Goal: Task Accomplishment & Management: Manage account settings

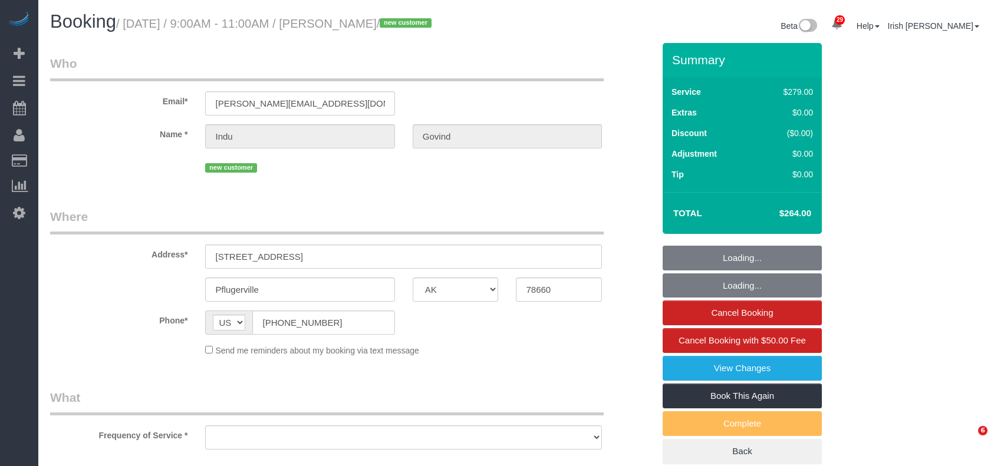
select select "[GEOGRAPHIC_DATA]"
select select "object:1041"
select select "3"
select select "object:1128"
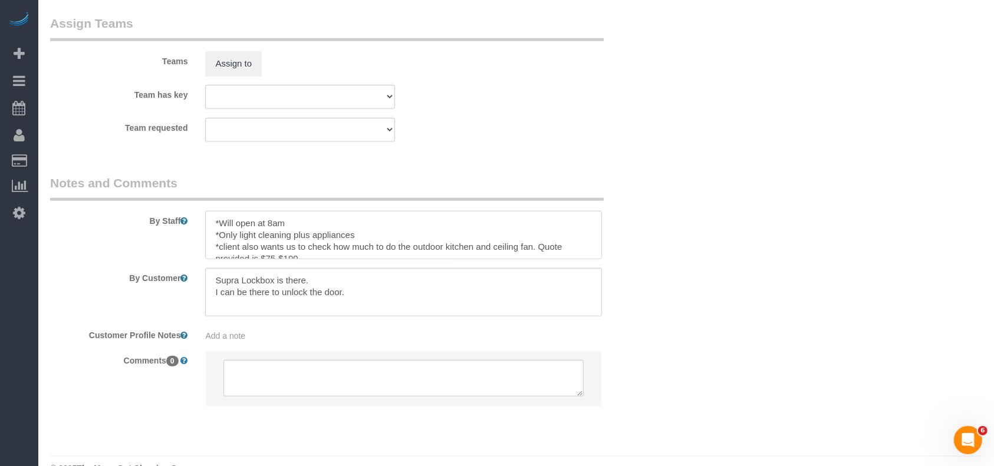
scroll to position [11, 0]
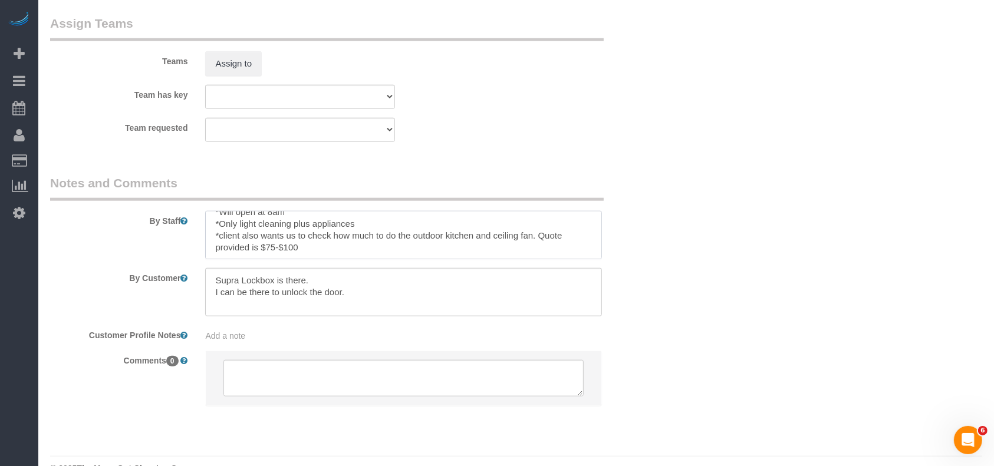
drag, startPoint x: 237, startPoint y: 236, endPoint x: 408, endPoint y: 257, distance: 172.8
click at [408, 257] on textarea at bounding box center [403, 235] width 397 height 48
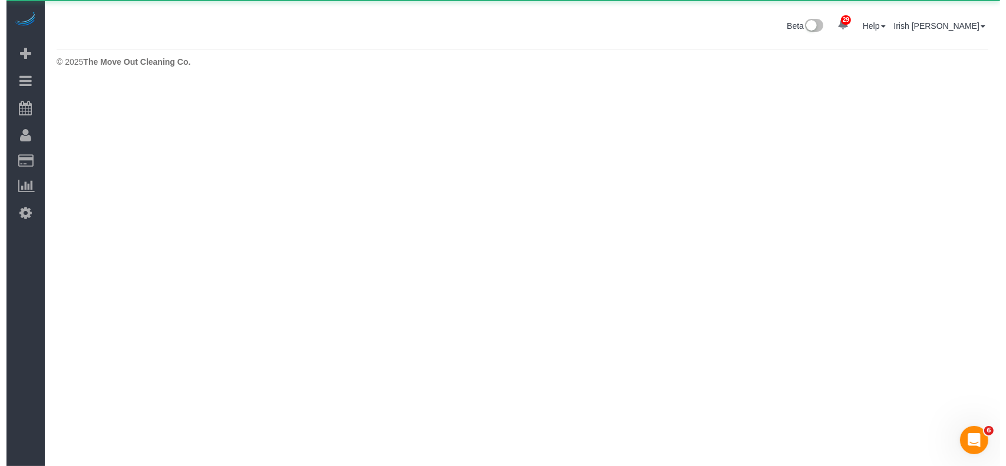
scroll to position [0, 0]
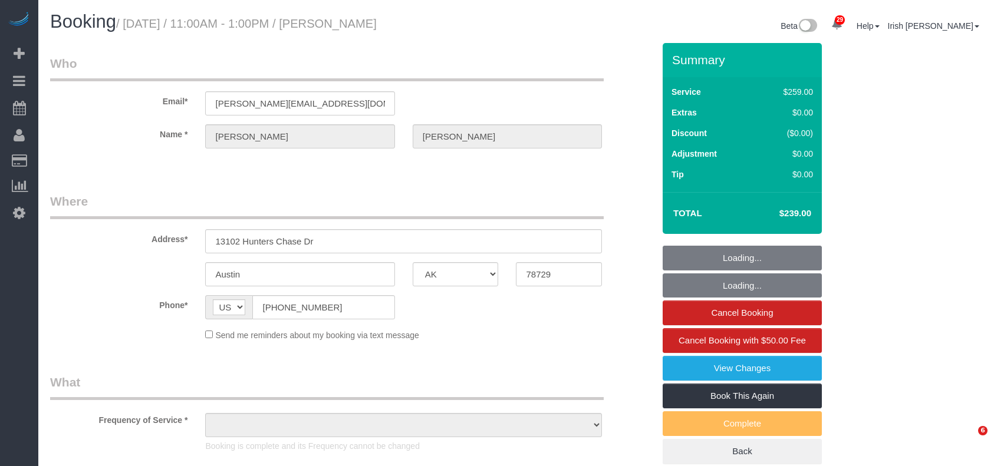
select select "[GEOGRAPHIC_DATA]"
select select "object:894"
select select "3"
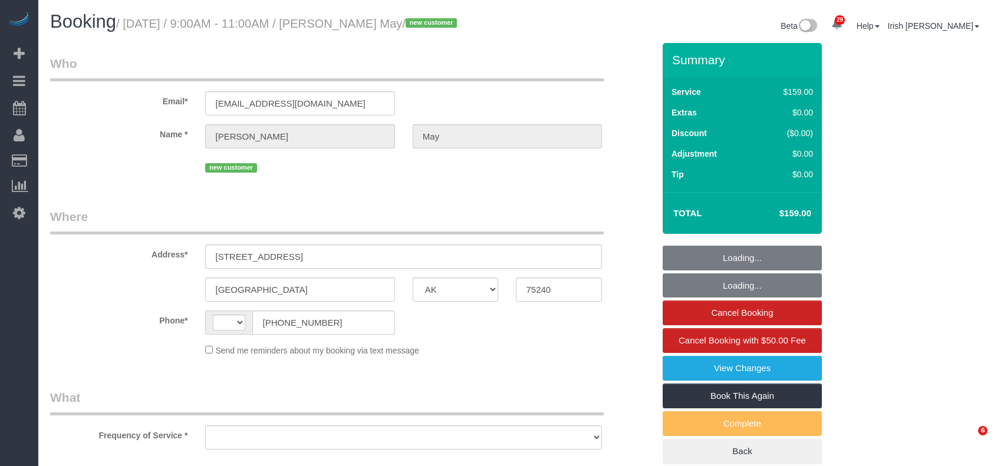
select select "[GEOGRAPHIC_DATA]"
select select "string:[GEOGRAPHIC_DATA]"
select select "string:fspay-211387a1-cfaf-4c68-91f6-1d242010c0b9"
select select "object:1035"
select select "3"
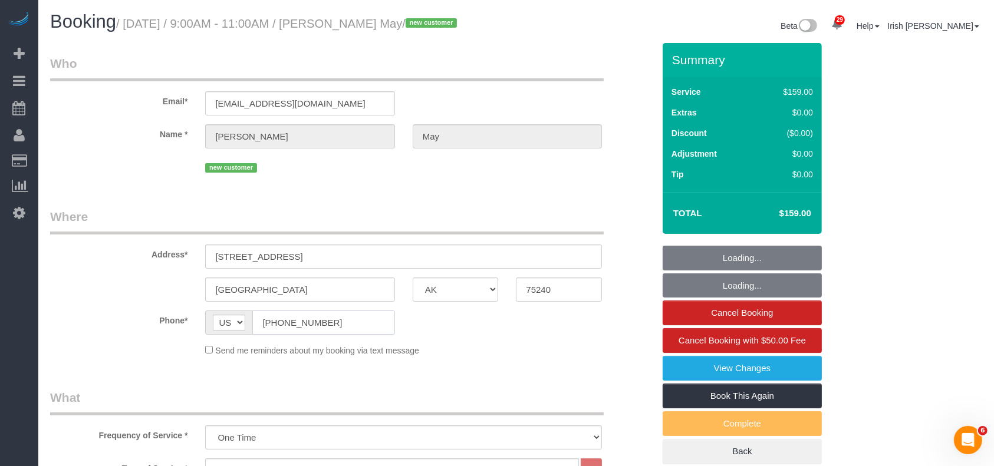
select select "object:1105"
drag, startPoint x: 323, startPoint y: 320, endPoint x: 236, endPoint y: 252, distance: 110.0
click at [193, 322] on div "Phone* AF AL DZ AD AO AI AQ AG AR AM AW AU AT AZ BS BH BD BB BY BE BZ BJ BM BT …" at bounding box center [351, 323] width 621 height 24
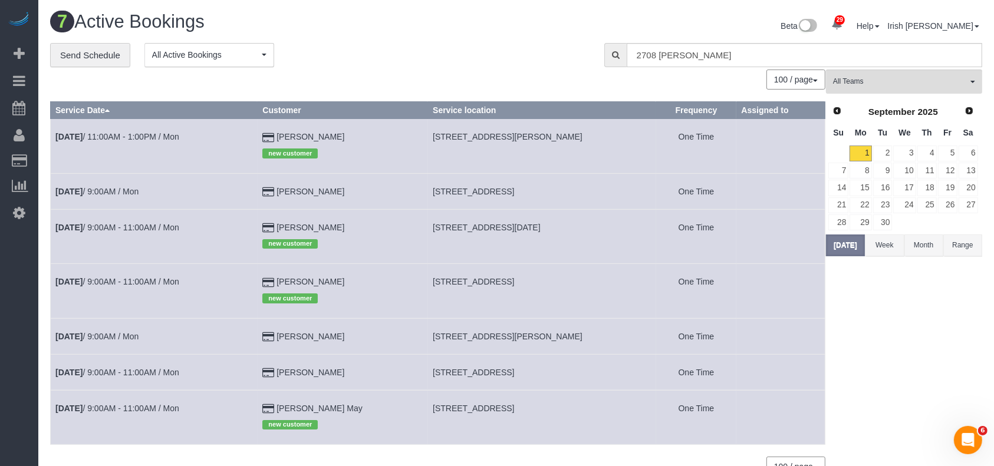
drag, startPoint x: 344, startPoint y: 332, endPoint x: 290, endPoint y: 335, distance: 53.8
click at [290, 335] on td "[PERSON_NAME]" at bounding box center [343, 336] width 170 height 36
copy td "[PERSON_NAME]"
click at [124, 340] on link "[DATE] 9:00AM / Mon" at bounding box center [96, 336] width 83 height 9
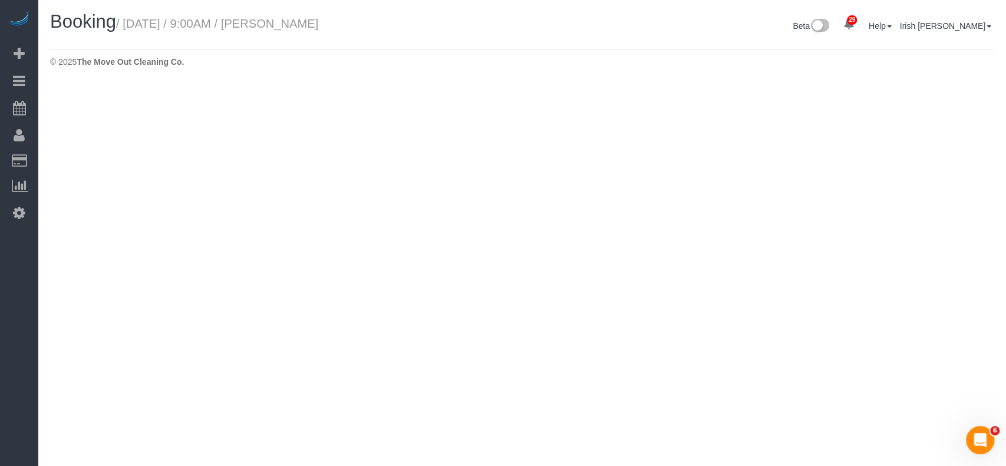
select select "[GEOGRAPHIC_DATA]"
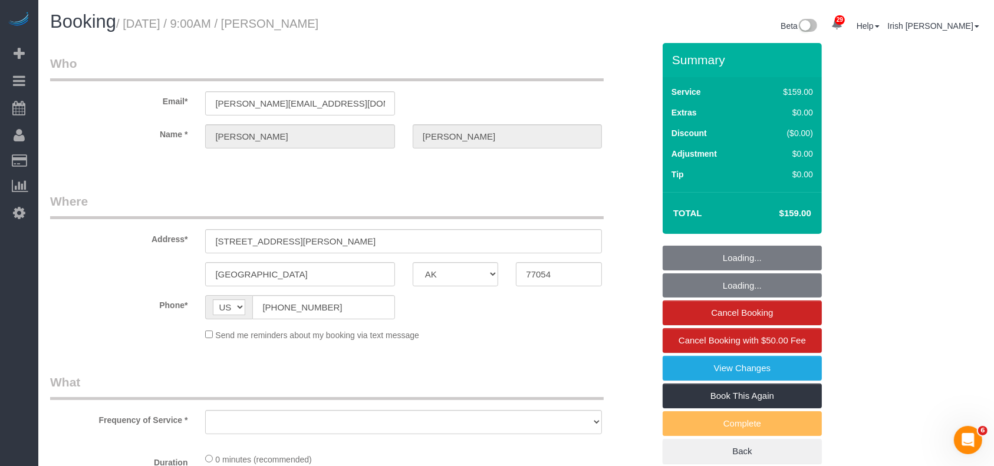
select select "string:fspay-5f9d37c2-99f9-42c9-a91e-ba06f310703a"
select select "object:1665"
select select "3"
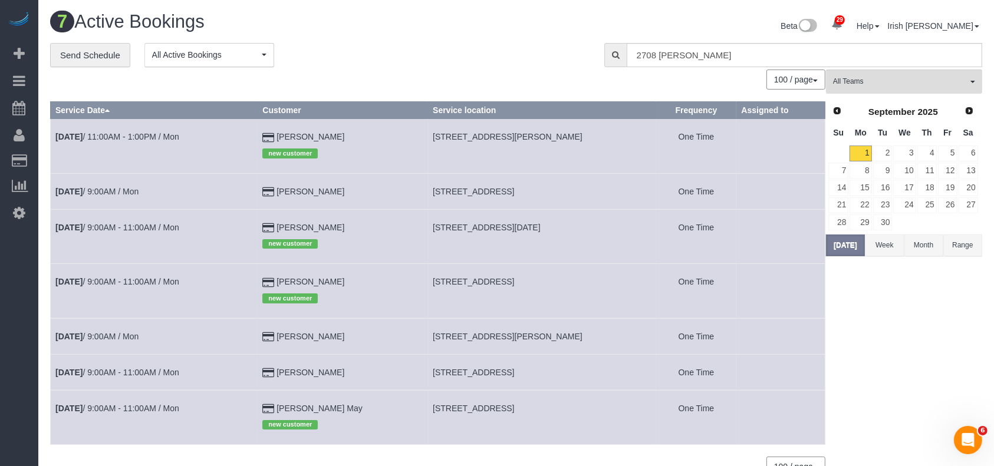
click at [153, 130] on td "[DATE] 11:00AM - 1:00PM / Mon" at bounding box center [154, 146] width 207 height 54
drag, startPoint x: 308, startPoint y: 138, endPoint x: 283, endPoint y: 134, distance: 25.1
click at [283, 134] on td "[PERSON_NAME] new customer" at bounding box center [343, 146] width 170 height 54
copy td "[PERSON_NAME]"
click at [855, 245] on button "[DATE]" at bounding box center [845, 246] width 39 height 22
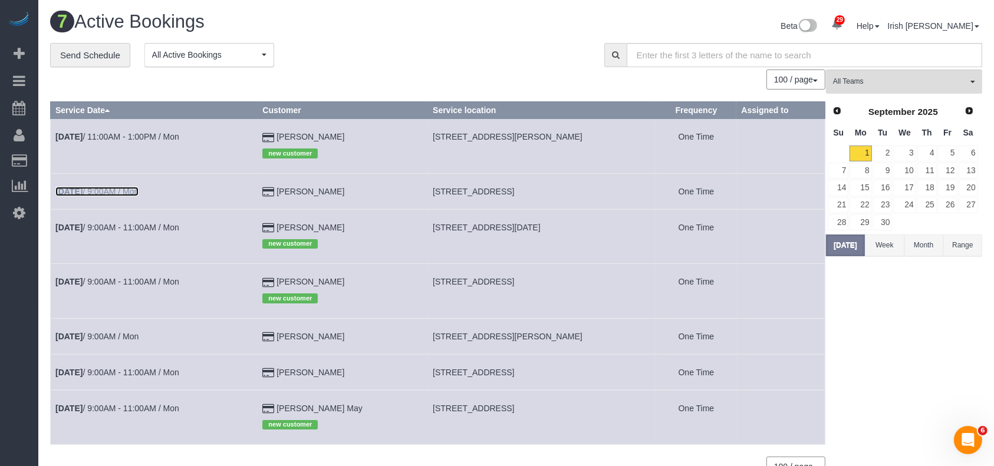
click at [104, 190] on link "[DATE] 9:00AM / Mon" at bounding box center [96, 191] width 83 height 9
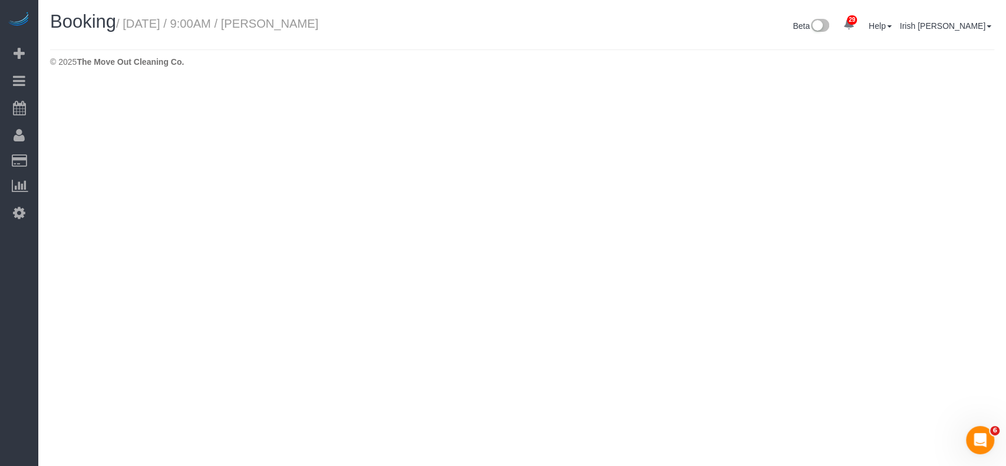
select select "[GEOGRAPHIC_DATA]"
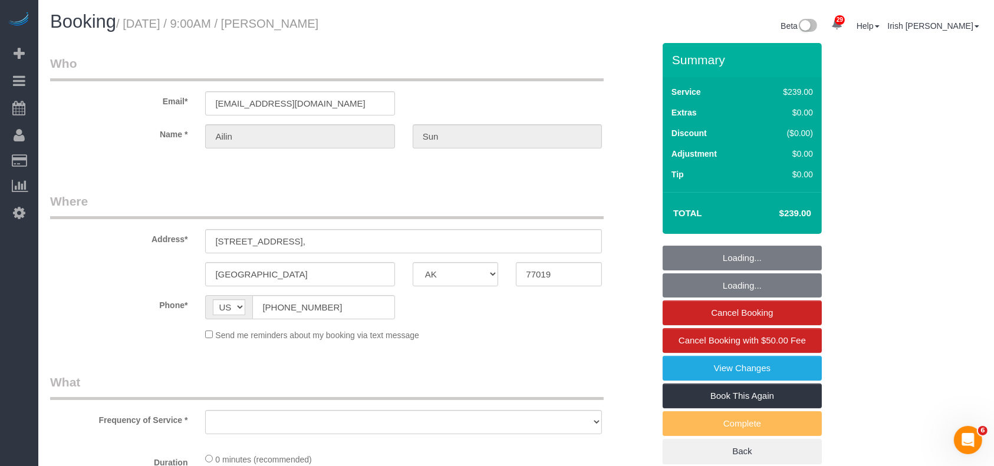
select select "string:fspay-451ee181-e932-4d8d-9e3f-430176062e31"
select select "object:2245"
select select "3"
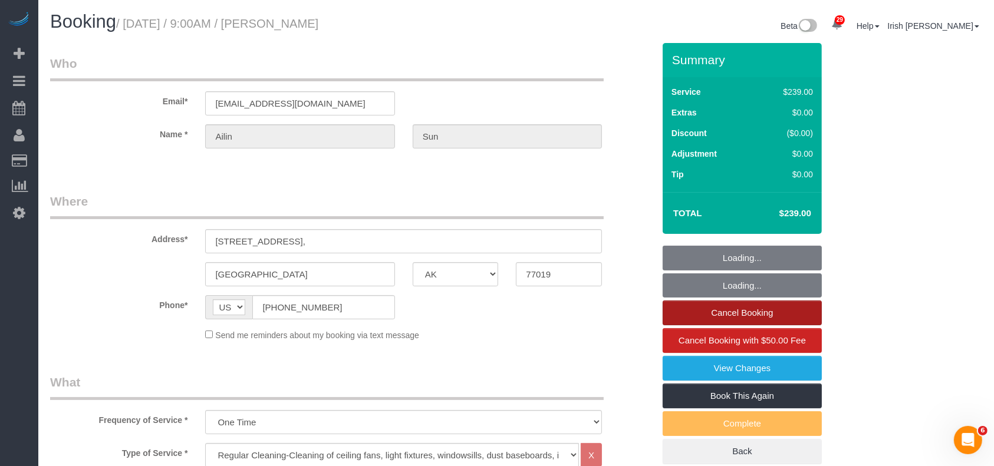
select select "object:2307"
click at [789, 312] on link "Cancel Booking" at bounding box center [742, 313] width 159 height 25
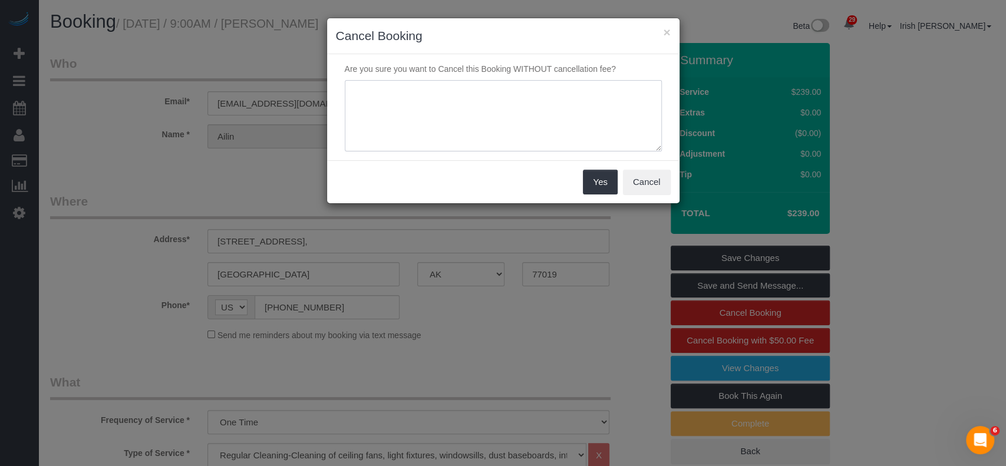
click at [496, 106] on textarea at bounding box center [503, 116] width 317 height 72
type textarea "not ready yet"
click at [590, 182] on button "Yes" at bounding box center [600, 182] width 34 height 25
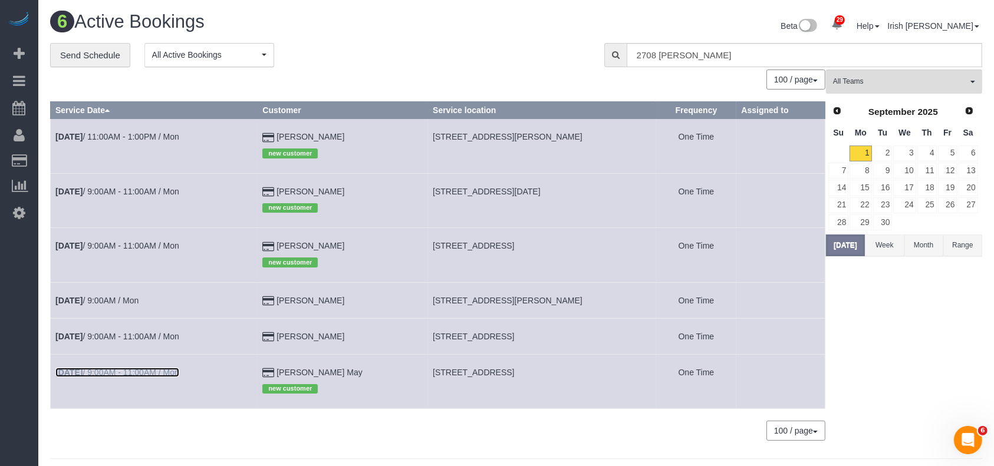
click at [138, 374] on link "[DATE] 9:00AM - 11:00AM / Mon" at bounding box center [117, 372] width 124 height 9
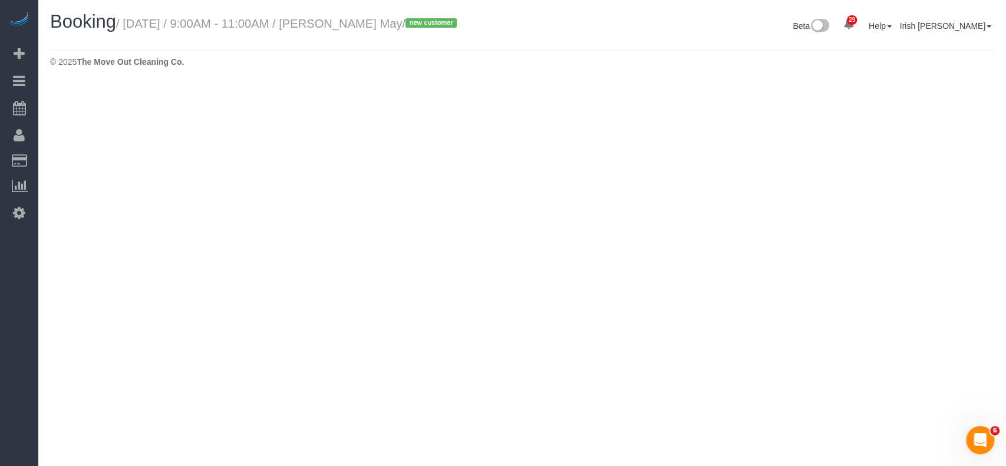
select select "[GEOGRAPHIC_DATA]"
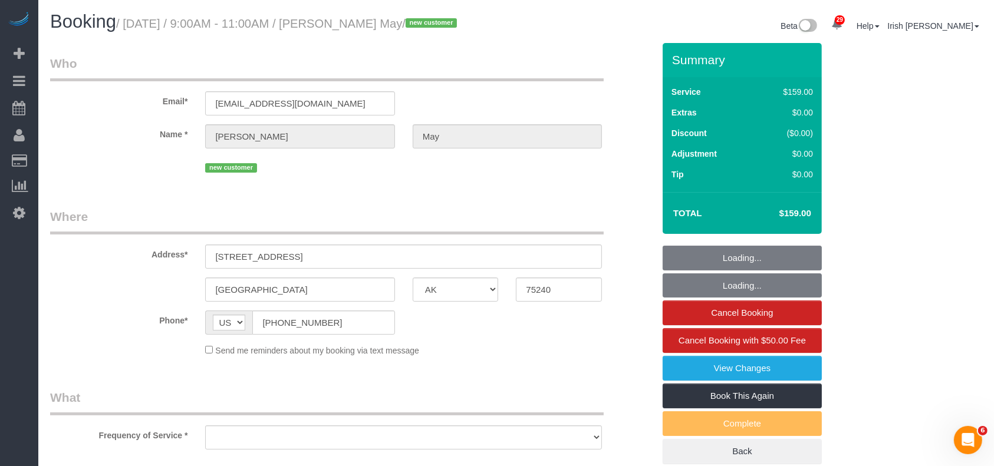
select select "object:2808"
select select "string:fspay-211387a1-cfaf-4c68-91f6-1d242010c0b9"
select select "object:2809"
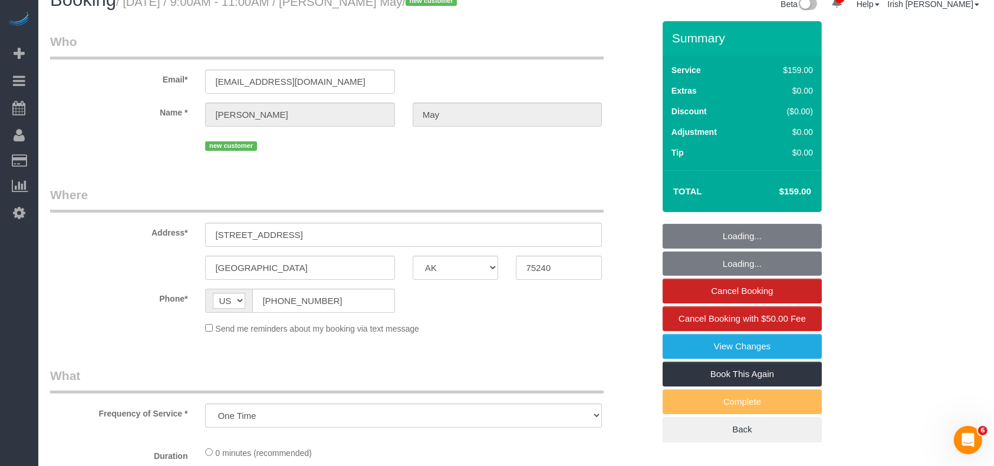
select select "3"
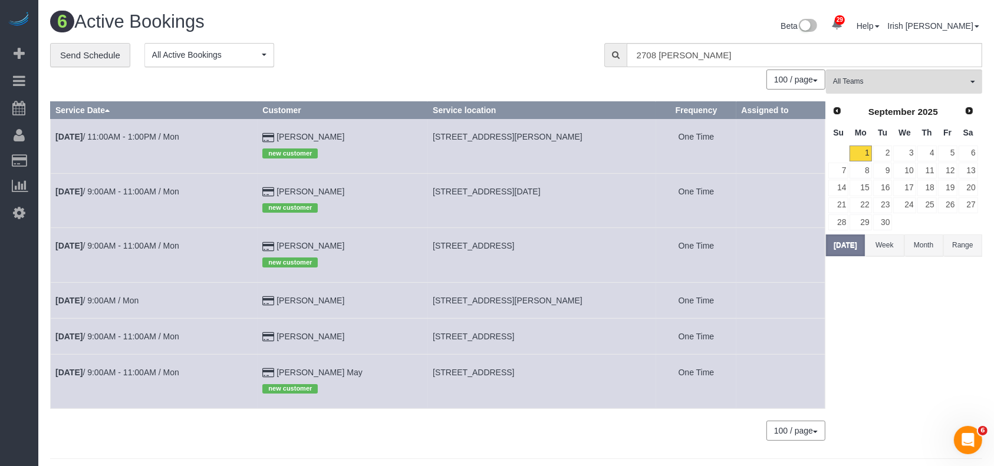
click at [0, 367] on div "29 Beta Your Notifications You have 0 alerts × You have 2 to charge for [DATE] …" at bounding box center [19, 233] width 38 height 466
drag, startPoint x: 383, startPoint y: 331, endPoint x: 256, endPoint y: 344, distance: 126.8
click at [256, 344] on tr "[DATE] 9:00AM - 11:00AM / Mon [PERSON_NAME] [STREET_ADDRESS] One Time" at bounding box center [438, 336] width 775 height 36
copy tr "[PERSON_NAME]"
click at [94, 335] on link "[DATE] 9:00AM - 11:00AM / Mon" at bounding box center [117, 336] width 124 height 9
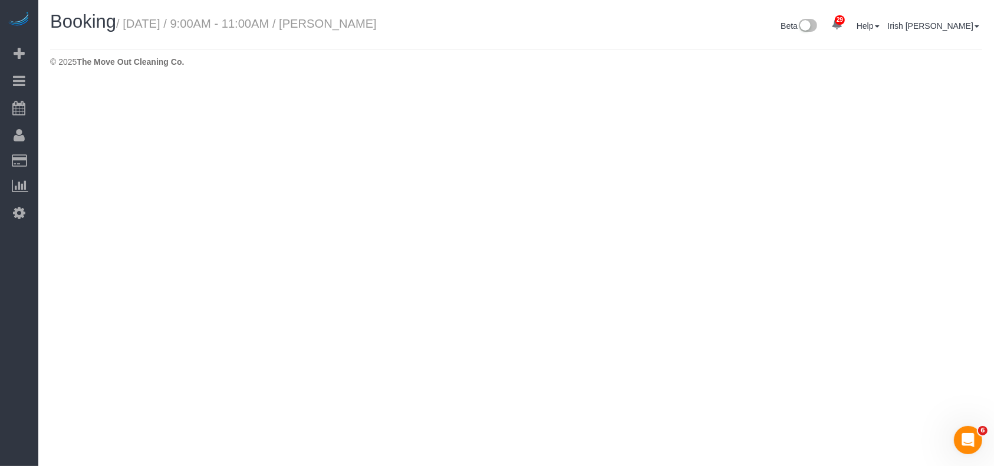
select select "[GEOGRAPHIC_DATA]"
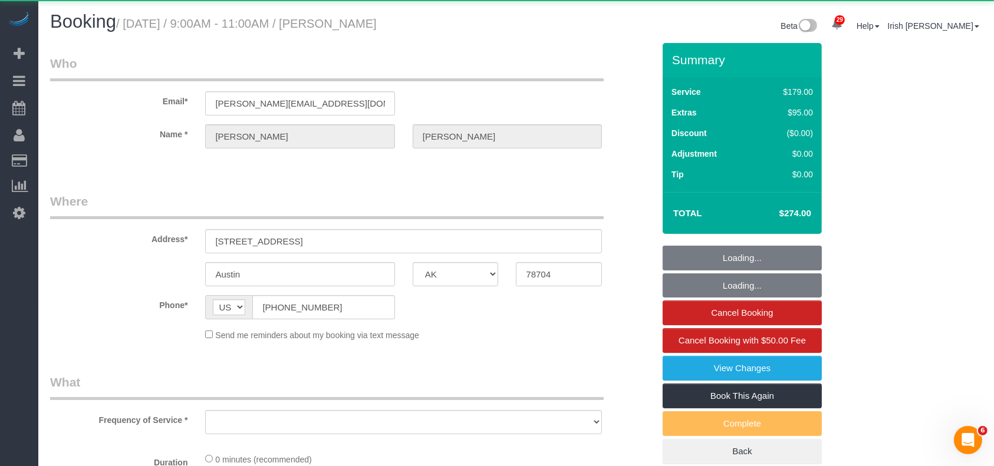
select select "string:fspay-d982a0ba-7645-48de-9e64-01496ca74e8a"
drag, startPoint x: 335, startPoint y: 241, endPoint x: 89, endPoint y: 239, distance: 246.4
click at [89, 239] on div "Address* [STREET_ADDRESS]" at bounding box center [351, 223] width 621 height 61
select select "object:3447"
select select "3"
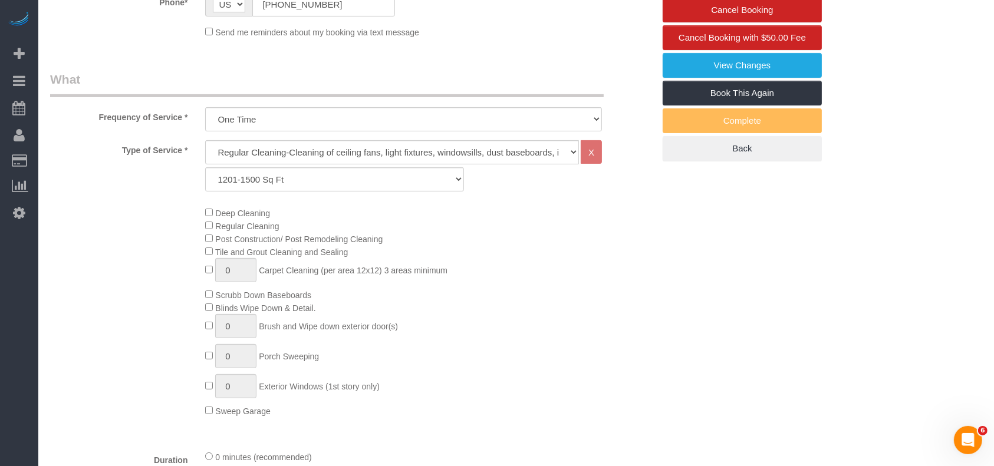
scroll to position [157, 0]
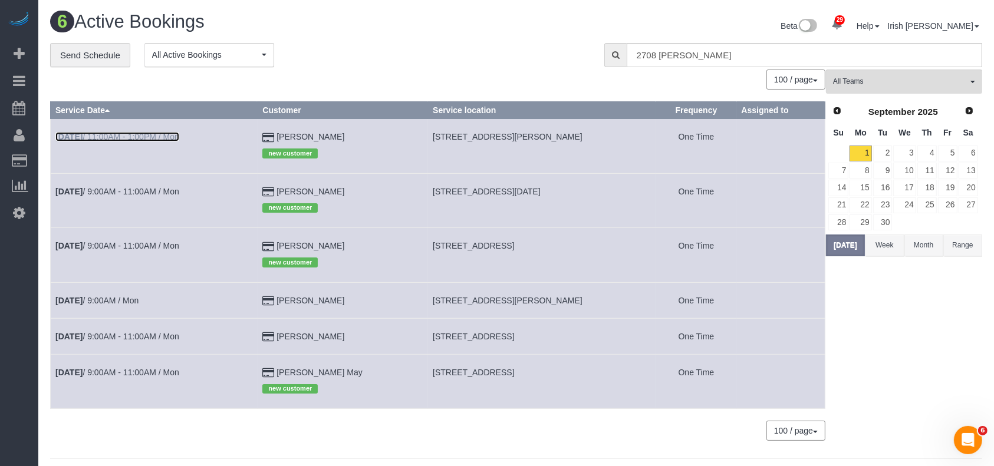
click at [140, 134] on link "[DATE] 11:00AM - 1:00PM / Mon" at bounding box center [117, 136] width 124 height 9
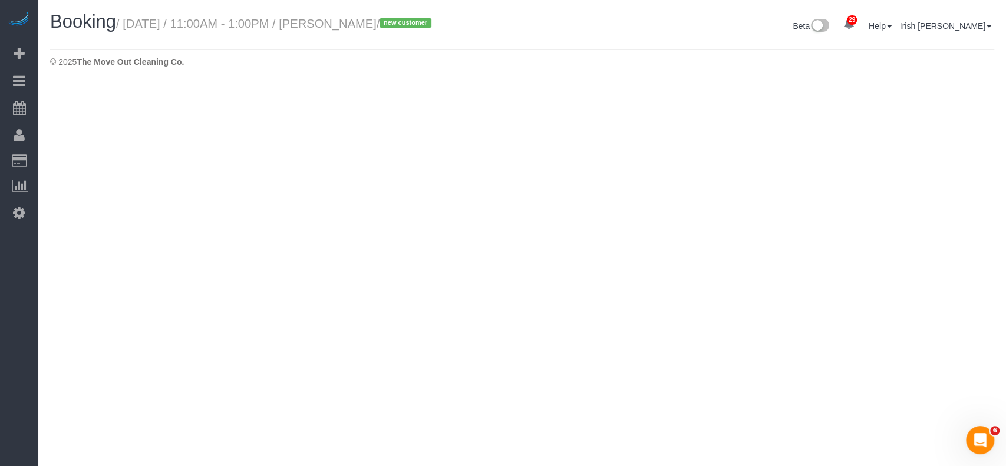
select select "[GEOGRAPHIC_DATA]"
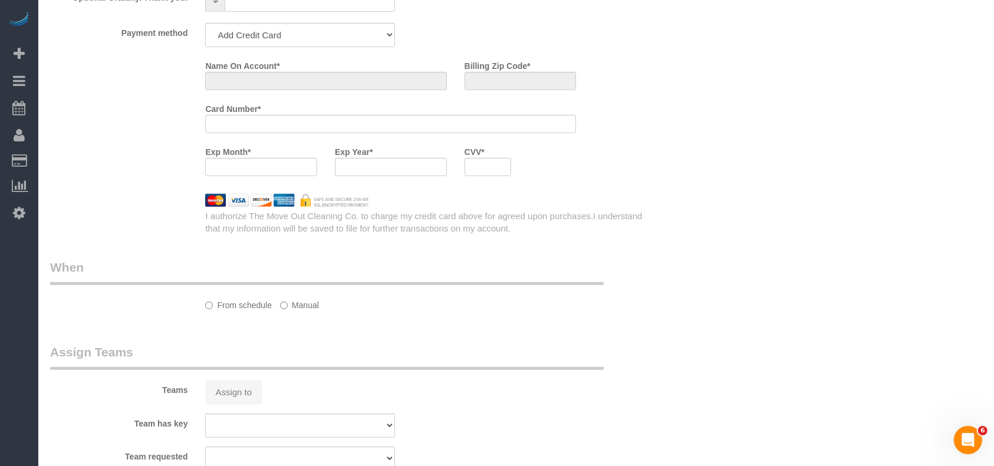
select select "string:fspay-ee0500f6-1864-4bcf-b754-c17281913f2b"
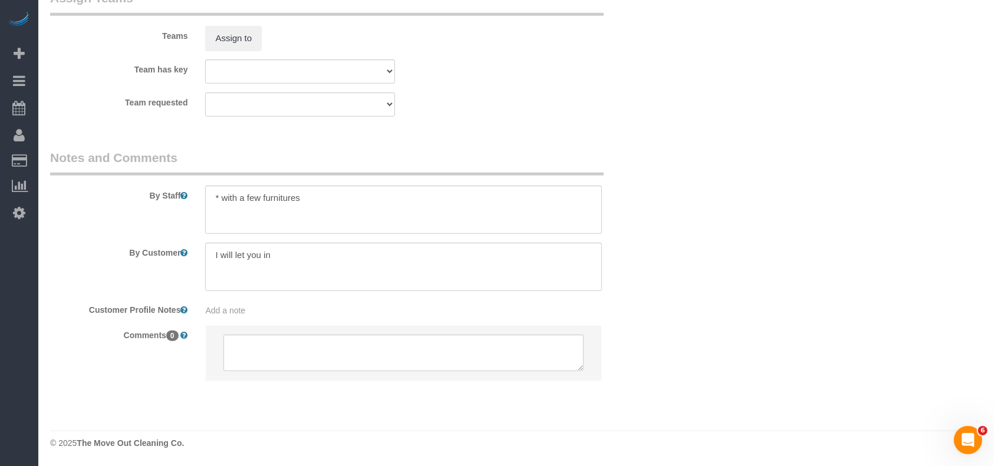
select select "object:4007"
select select "3"
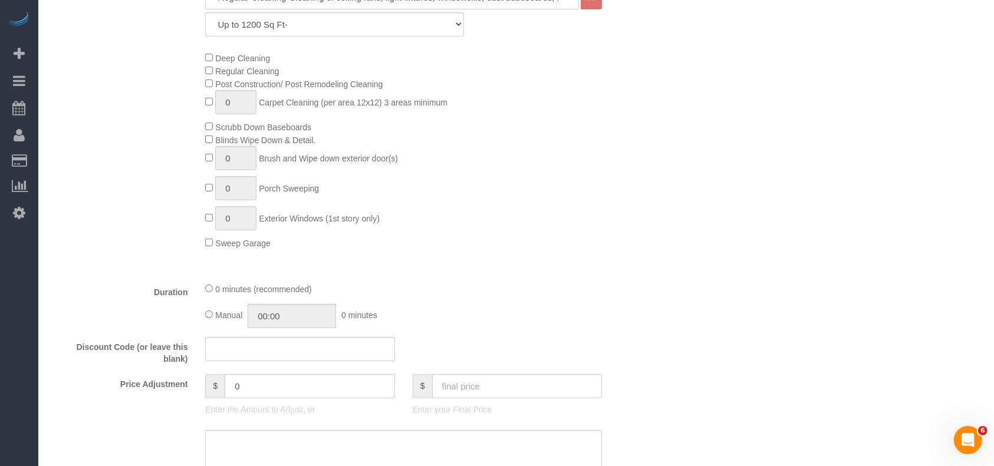
scroll to position [447, 0]
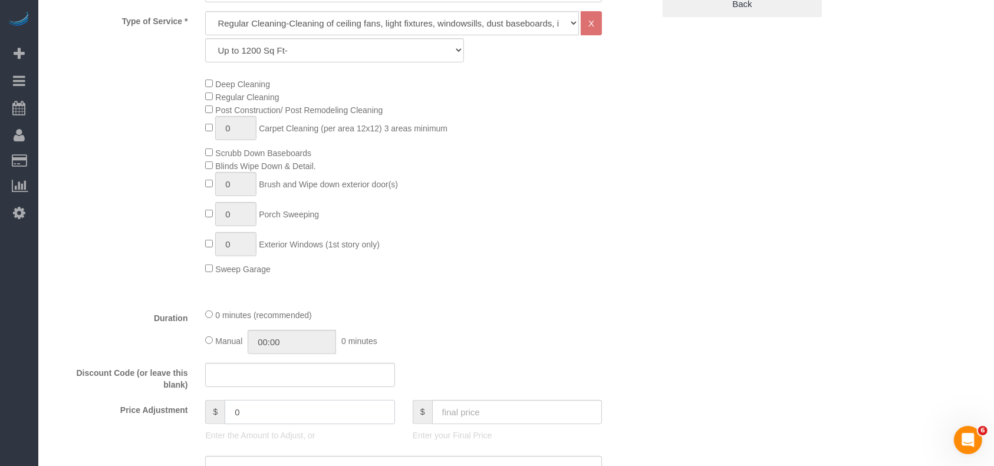
drag, startPoint x: 224, startPoint y: 420, endPoint x: 197, endPoint y: 424, distance: 27.4
click at [199, 424] on div "$ 0 Enter the Amount to Adjust, or" at bounding box center [299, 423] width 207 height 47
click at [285, 409] on input "2" at bounding box center [310, 412] width 170 height 24
paste input "5"
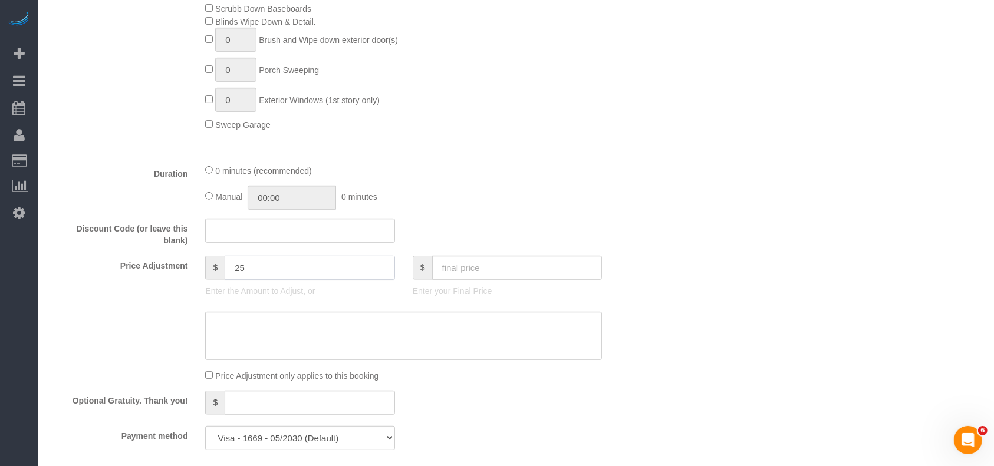
scroll to position [604, 0]
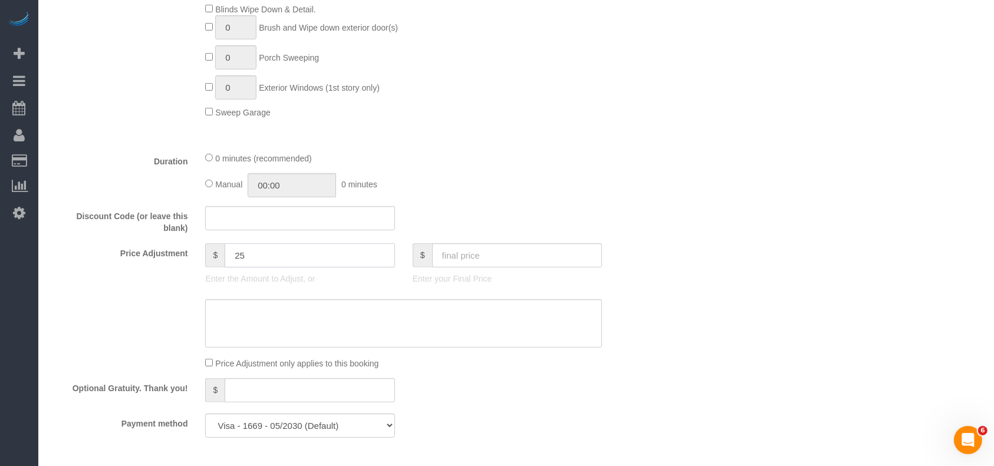
drag, startPoint x: 207, startPoint y: 268, endPoint x: 201, endPoint y: 269, distance: 5.9
click at [201, 269] on div "$ 25 Enter the Amount to Adjust, or" at bounding box center [299, 266] width 207 height 47
type input "25"
click at [268, 326] on textarea at bounding box center [403, 323] width 397 height 48
paste textarea "25"
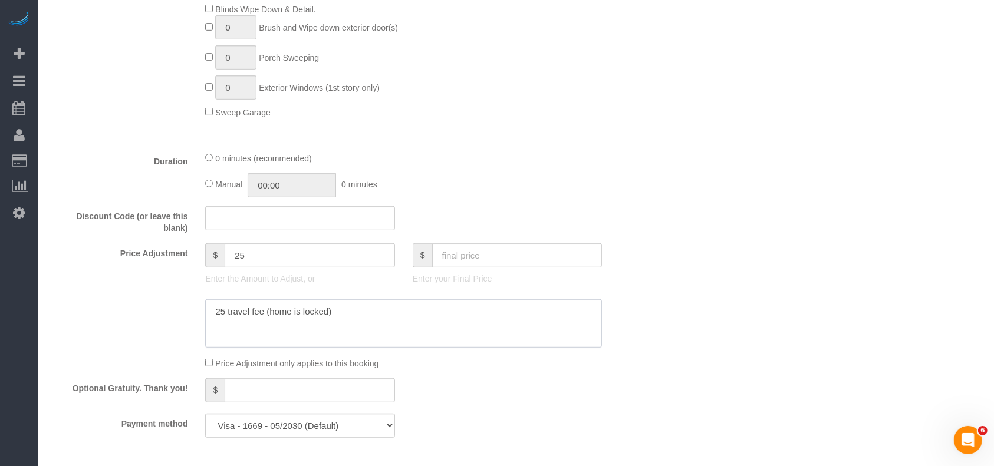
click at [212, 311] on textarea at bounding box center [403, 323] width 397 height 48
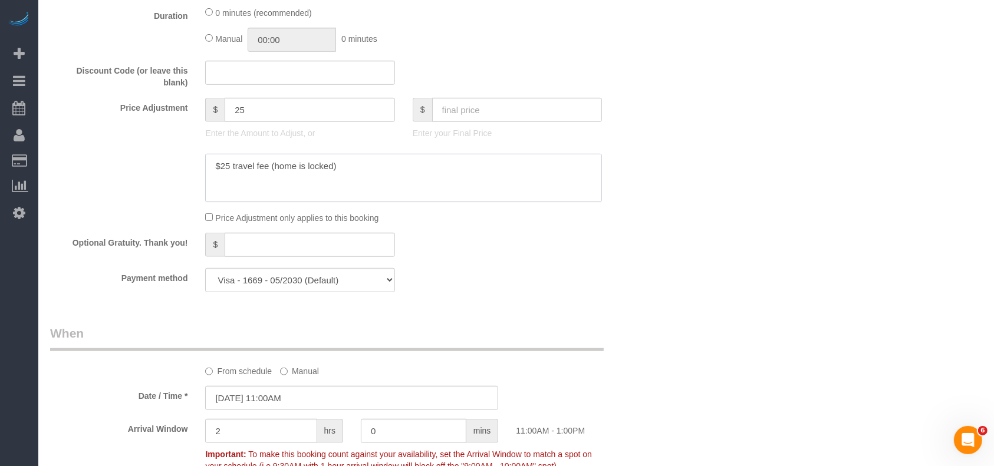
scroll to position [786, 0]
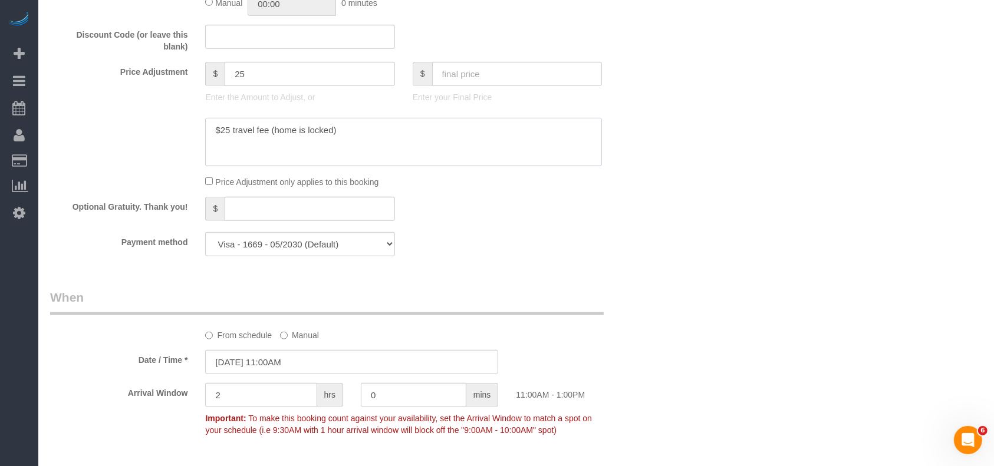
type textarea "$25 travel fee (home is locked)"
click at [256, 364] on input "[DATE] 11:00AM" at bounding box center [351, 362] width 293 height 24
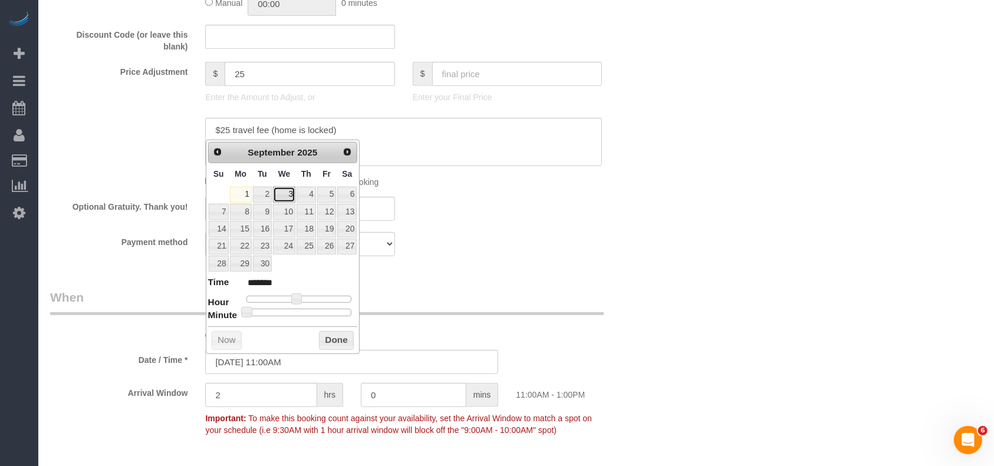
click at [285, 193] on link "3" at bounding box center [284, 195] width 22 height 16
type input "[DATE] 11:00AM"
drag, startPoint x: 336, startPoint y: 332, endPoint x: 514, endPoint y: 304, distance: 180.3
click at [337, 333] on button "Done" at bounding box center [336, 340] width 35 height 19
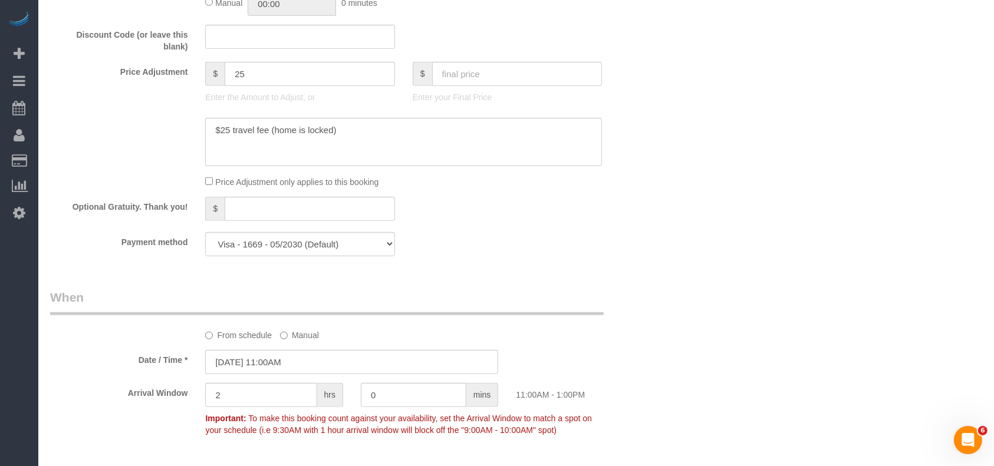
drag, startPoint x: 659, startPoint y: 290, endPoint x: 676, endPoint y: 300, distance: 19.8
click at [662, 290] on div "Who Email* [EMAIL_ADDRESS][DOMAIN_NAME] Name * [PERSON_NAME] new customer Where…" at bounding box center [351, 83] width 621 height 1652
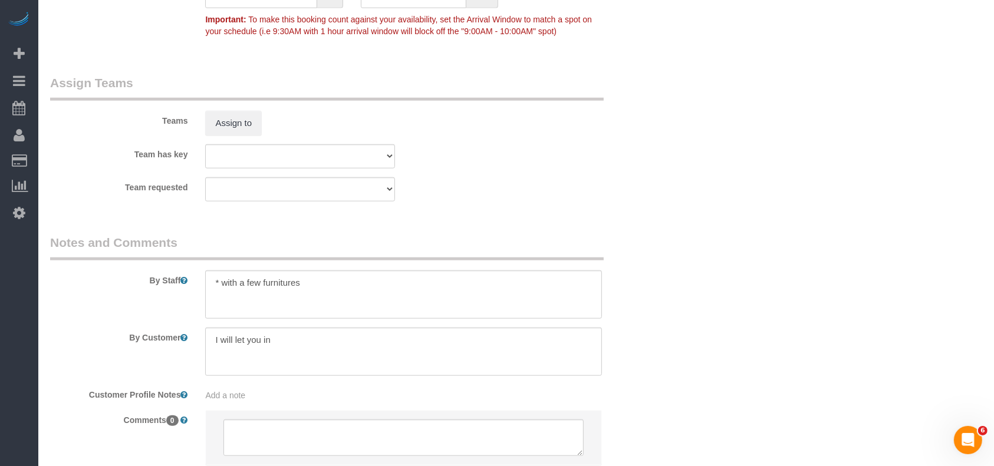
scroll to position [1271, 0]
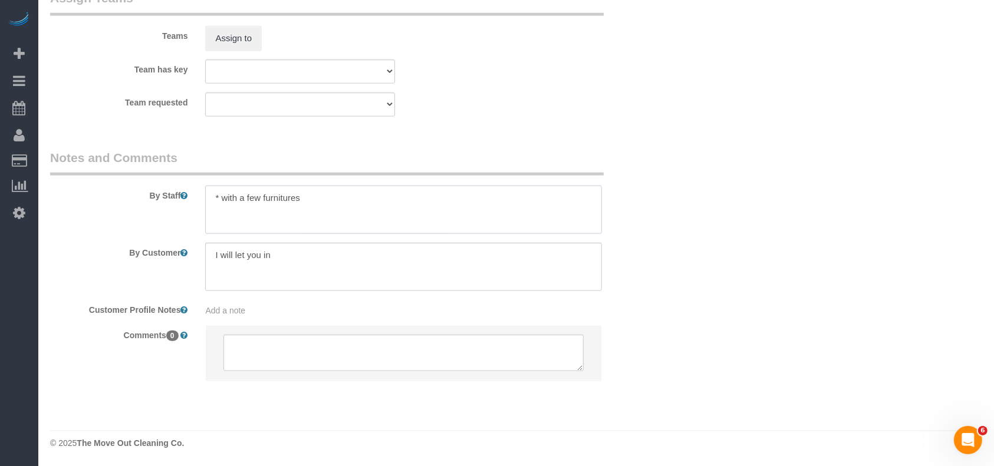
click at [401, 210] on textarea at bounding box center [403, 210] width 397 height 48
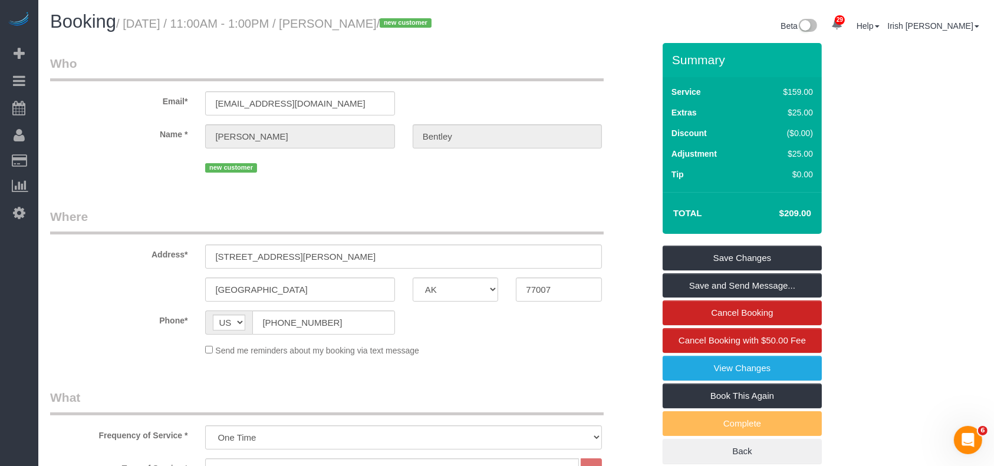
scroll to position [0, 0]
type textarea "* with a few furnitures PENDING TILL CONFIRMED"
drag, startPoint x: 746, startPoint y: 256, endPoint x: 627, endPoint y: 345, distance: 148.7
click at [744, 255] on link "Save Changes" at bounding box center [742, 258] width 159 height 25
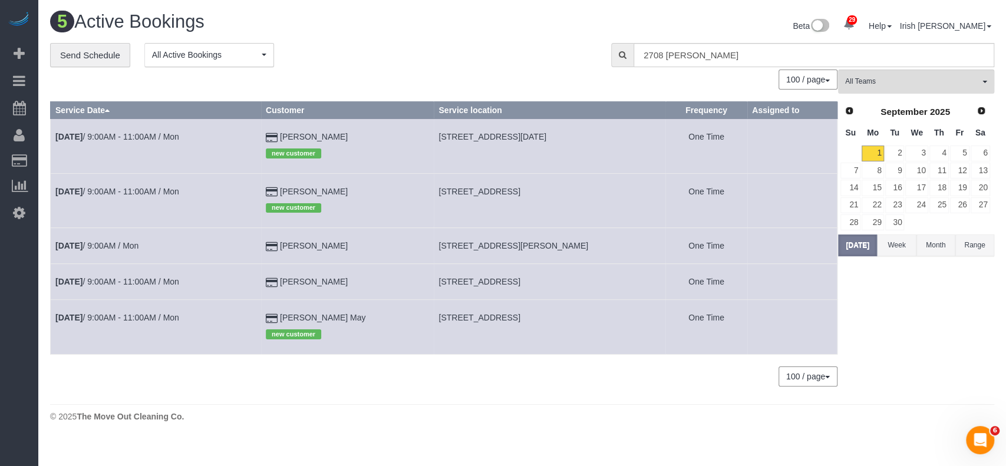
drag, startPoint x: 6, startPoint y: 311, endPoint x: 135, endPoint y: 3, distance: 334.0
click at [8, 309] on div "29 Beta Your Notifications You have 0 alerts × You have 2 to charge for [DATE] …" at bounding box center [19, 233] width 38 height 466
click at [141, 314] on link "[DATE] 9:00AM - 11:00AM / Mon" at bounding box center [117, 317] width 124 height 9
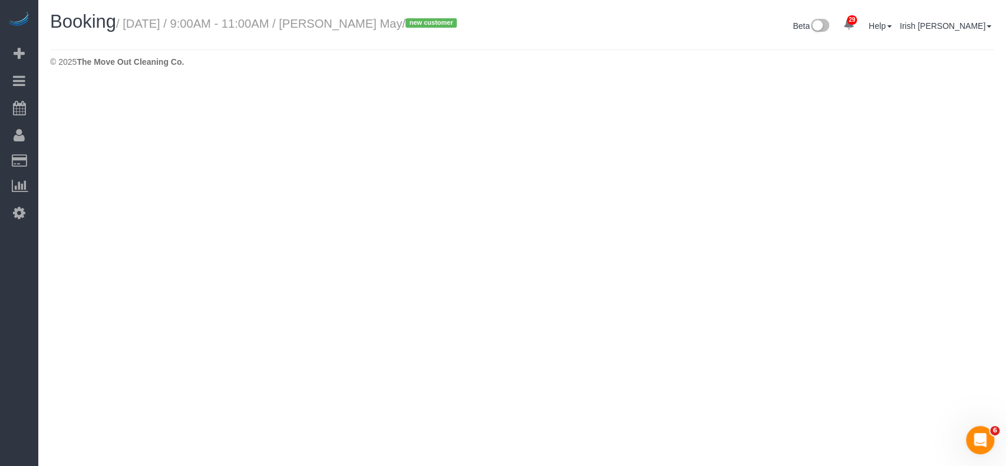
select select "[GEOGRAPHIC_DATA]"
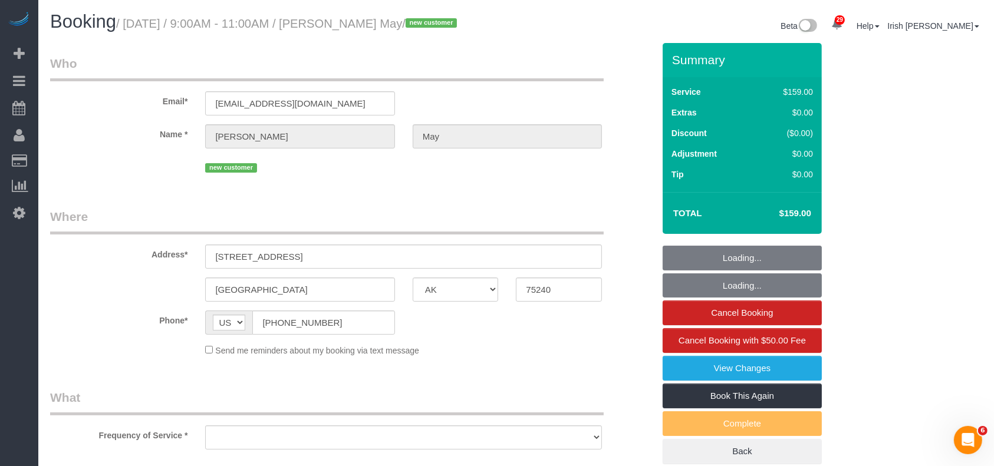
select select "object:4488"
select select "string:fspay-211387a1-cfaf-4c68-91f6-1d242010c0b9"
select select "object:4489"
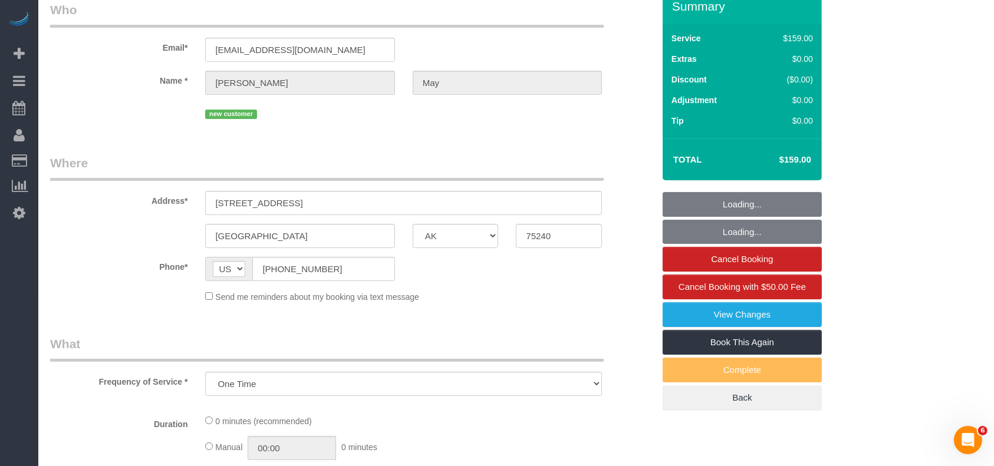
scroll to position [78, 0]
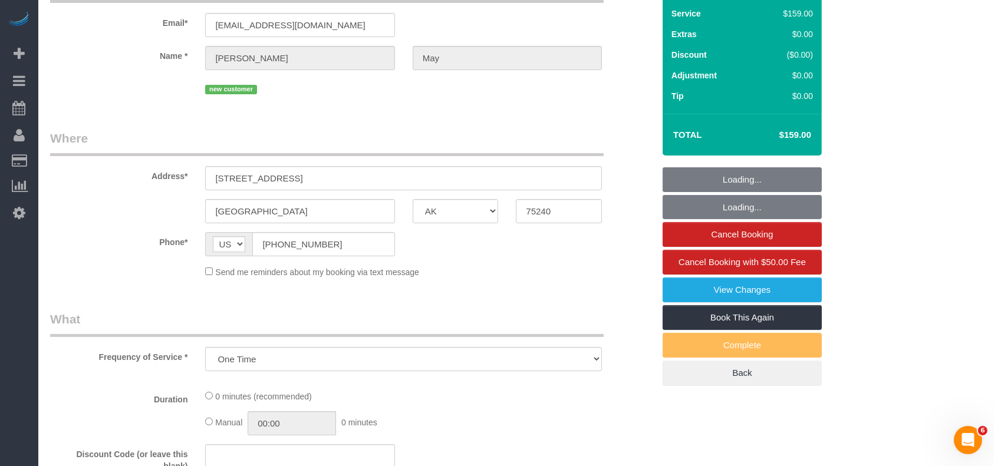
select select "3"
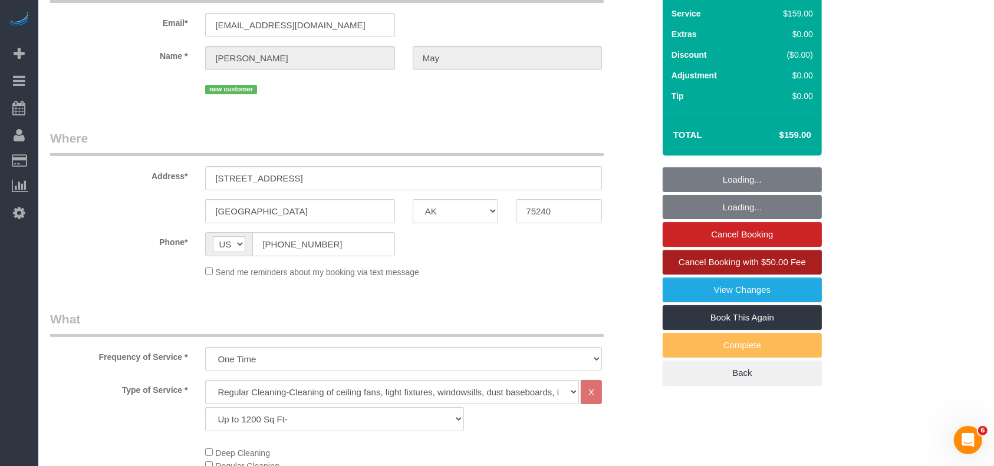
click at [796, 260] on span "Cancel Booking with $50.00 Fee" at bounding box center [741, 262] width 127 height 10
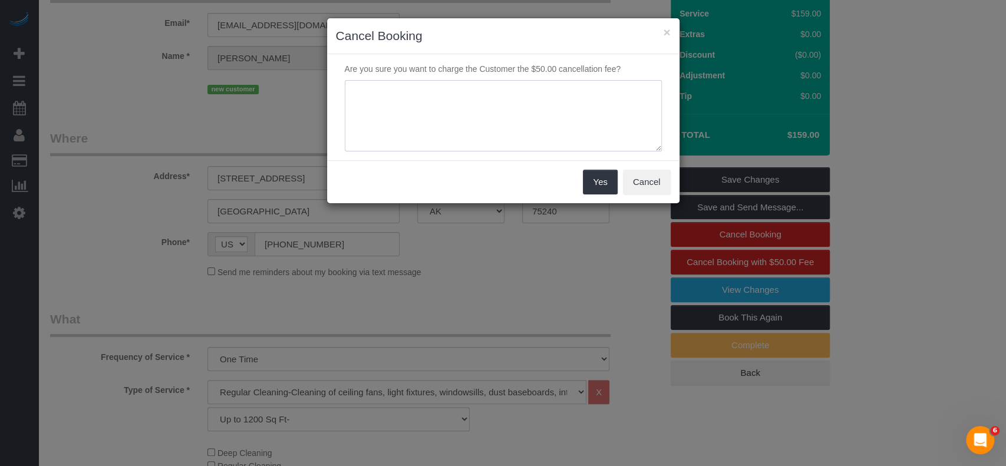
click at [505, 133] on textarea at bounding box center [503, 116] width 317 height 72
type textarea "deep cleaning needed due to condition and smell inside. Deep cleaning fee not a…"
click at [599, 174] on button "Yes" at bounding box center [600, 182] width 34 height 25
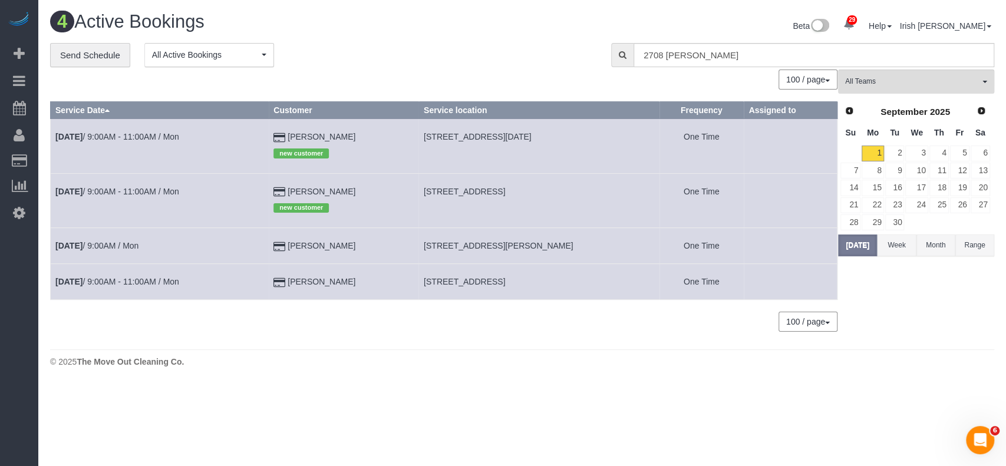
click at [141, 128] on td "[DATE] 9:00AM - 11:00AM / Mon" at bounding box center [160, 146] width 218 height 54
click at [134, 134] on link "[DATE] 9:00AM - 11:00AM / Mon" at bounding box center [117, 136] width 124 height 9
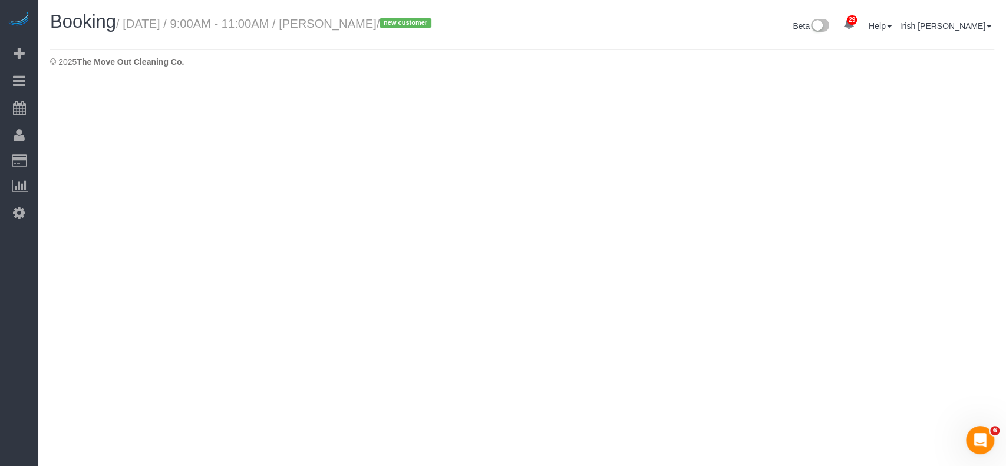
select select "[GEOGRAPHIC_DATA]"
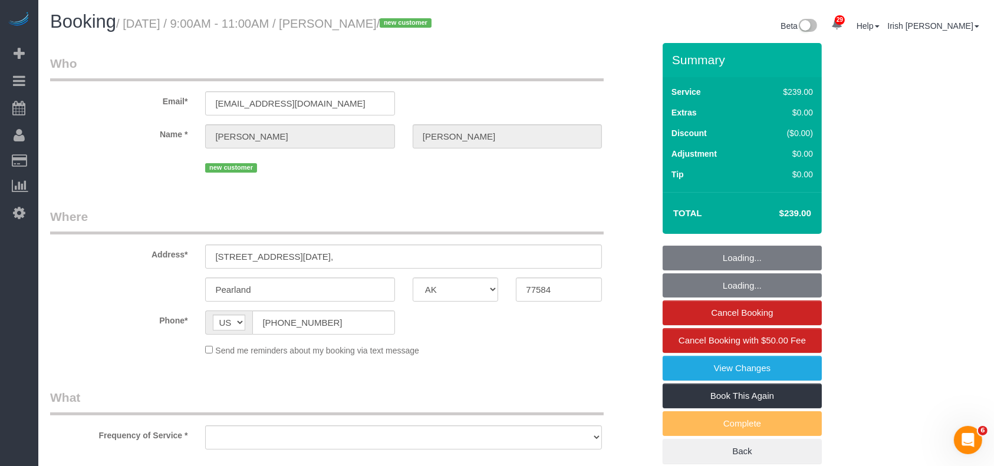
select select "string:fspay-7d05447b-f93f-4b53-acac-7b317feef7c4"
drag, startPoint x: 351, startPoint y: 325, endPoint x: 175, endPoint y: 328, distance: 175.7
click at [175, 328] on div "Phone* AF AL DZ AD AO AI AQ AG AR AM AW AU AT AZ BS BH BD BB BY BE BZ BJ BM BT …" at bounding box center [351, 323] width 621 height 24
select select "object:5120"
select select "3"
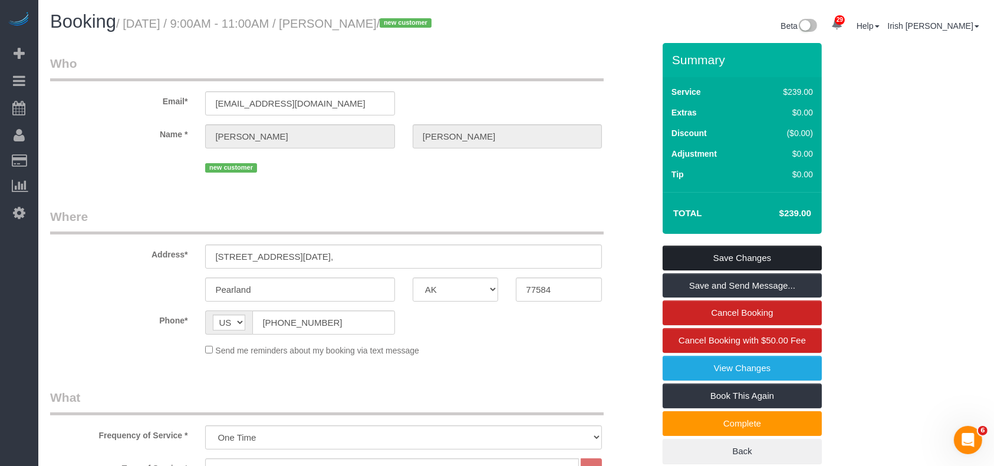
click at [727, 254] on link "Save Changes" at bounding box center [742, 258] width 159 height 25
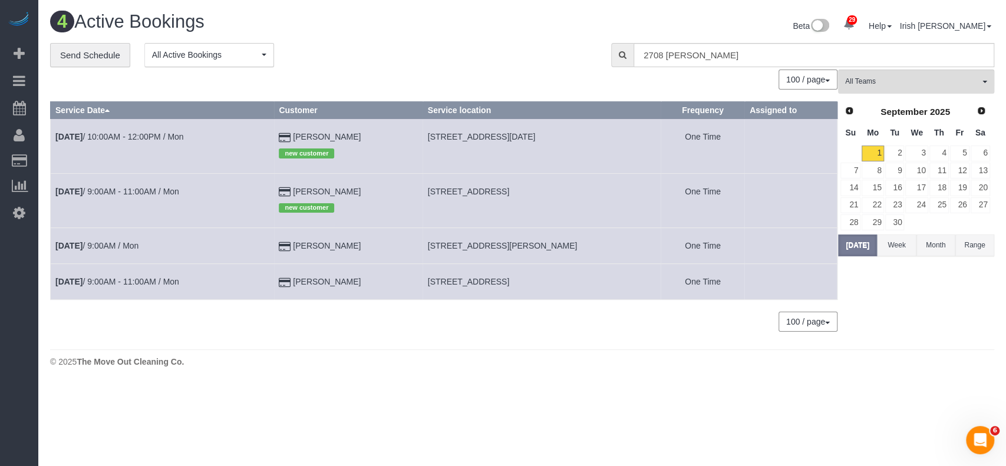
click at [4, 350] on div "29 Beta Your Notifications You have 0 alerts × You have 2 to charge for [DATE] …" at bounding box center [19, 233] width 38 height 466
click at [146, 195] on link "[DATE] 9:00AM - 11:00AM / Mon" at bounding box center [117, 191] width 124 height 9
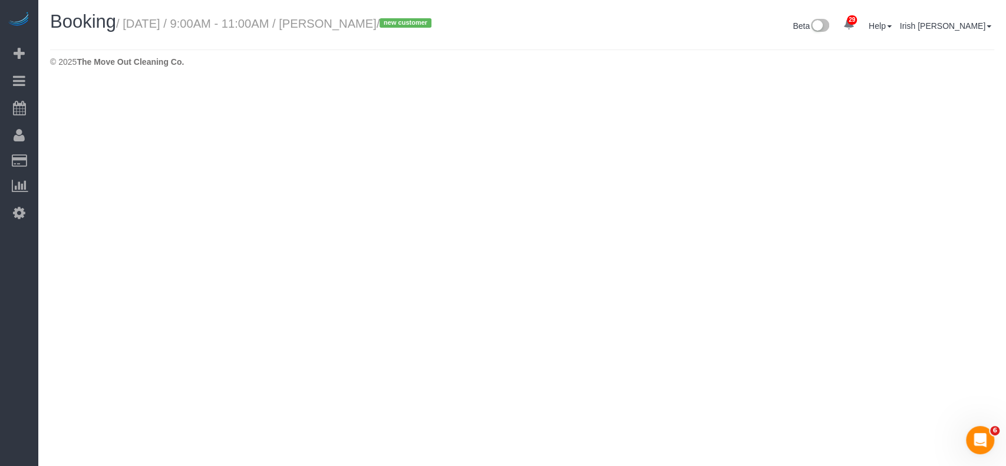
select select "[GEOGRAPHIC_DATA]"
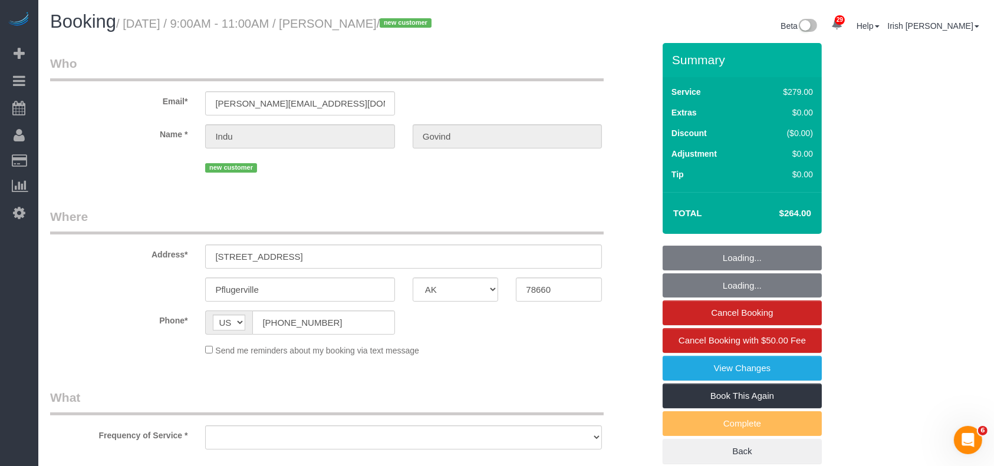
select select "3"
select select "object:5648"
select select "string:fspay-4a08534b-ffec-4705-9bf4-9e4114c6178e"
select select "object:5674"
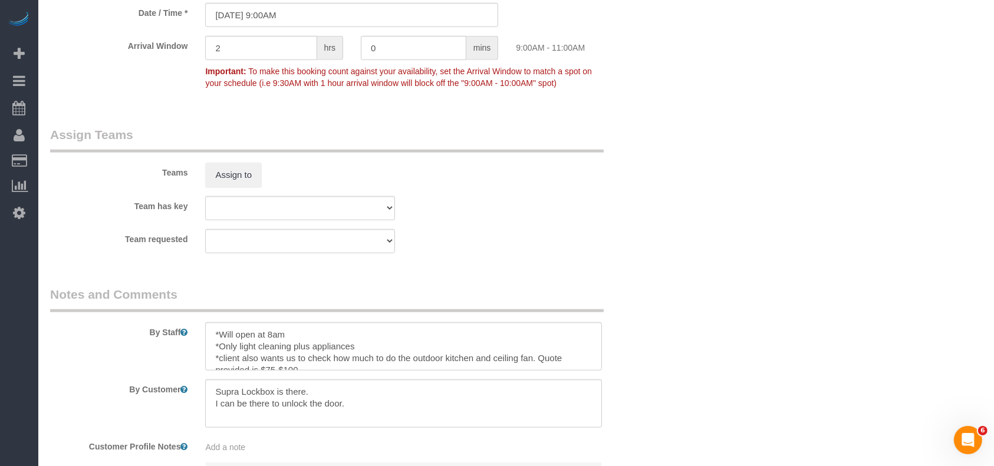
scroll to position [1285, 0]
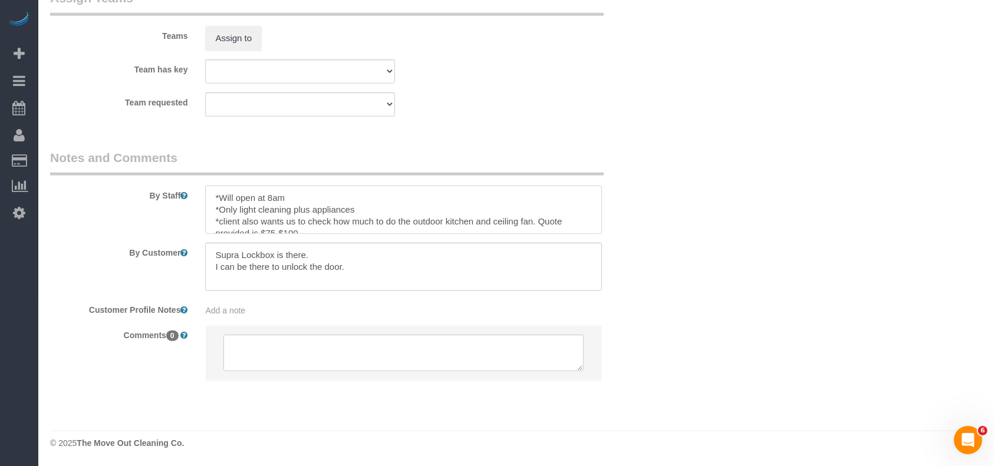
drag, startPoint x: 412, startPoint y: 220, endPoint x: 530, endPoint y: 219, distance: 118.5
click at [530, 219] on textarea at bounding box center [403, 210] width 397 height 48
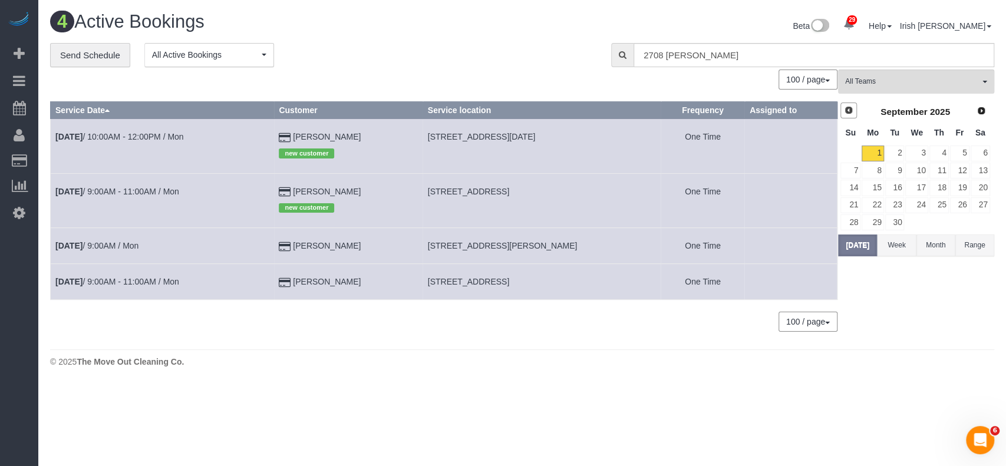
click at [851, 116] on link "Prev" at bounding box center [849, 111] width 17 height 17
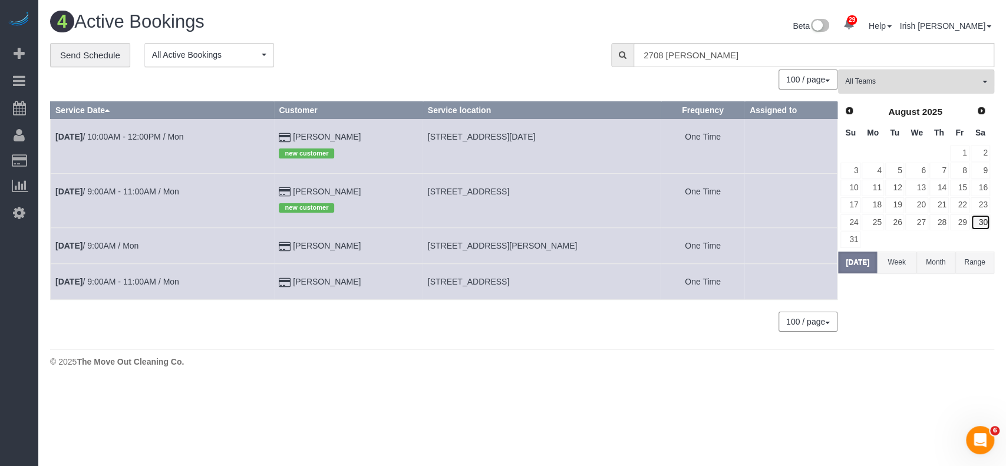
click at [984, 220] on link "30" at bounding box center [980, 223] width 19 height 16
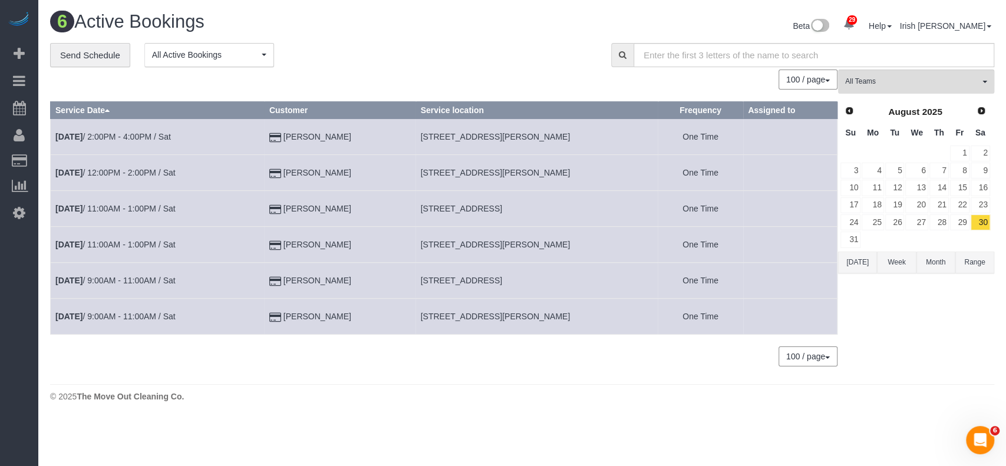
drag, startPoint x: 331, startPoint y: 202, endPoint x: 319, endPoint y: 190, distance: 16.7
click at [291, 201] on td "[PERSON_NAME]" at bounding box center [339, 209] width 151 height 36
copy td "[PERSON_NAME]"
click at [853, 262] on button "[DATE]" at bounding box center [857, 263] width 39 height 22
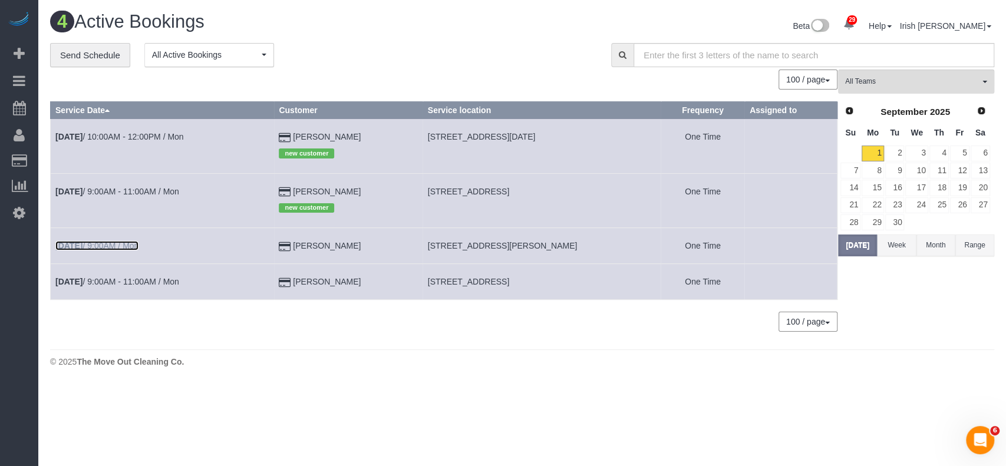
click at [94, 249] on link "[DATE] 9:00AM / Mon" at bounding box center [96, 245] width 83 height 9
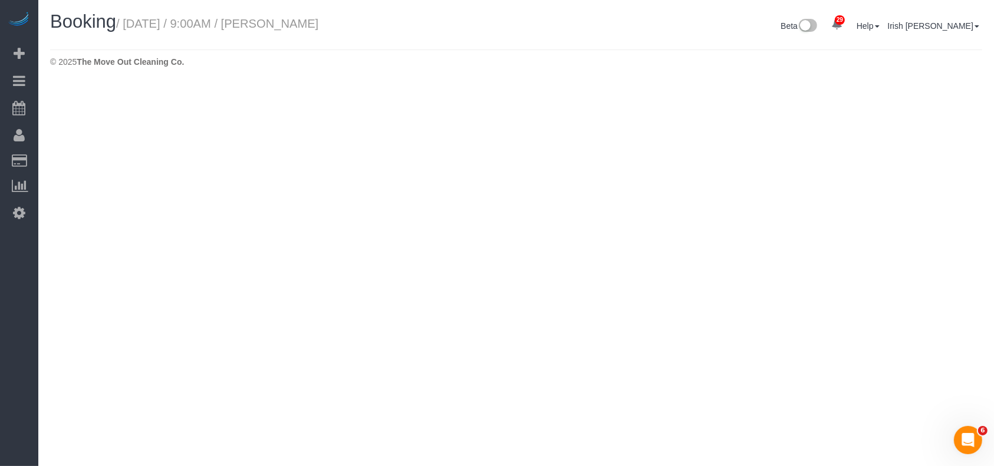
select select "[GEOGRAPHIC_DATA]"
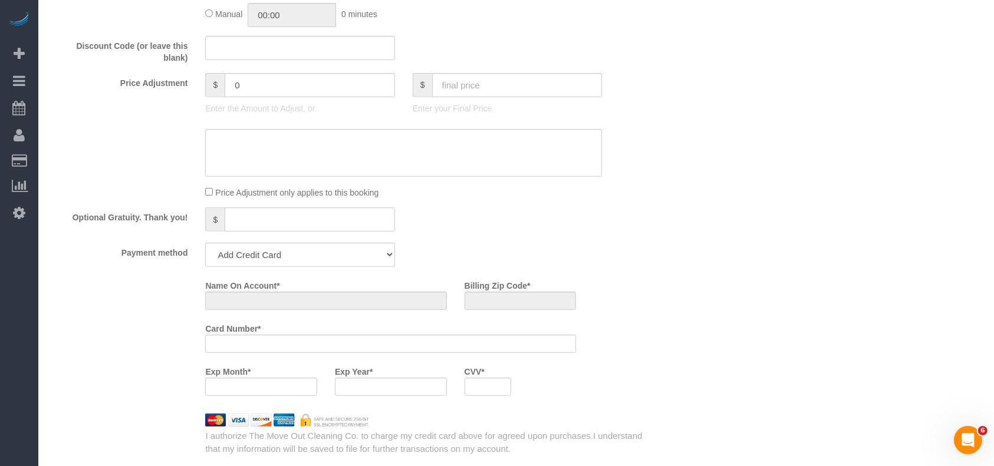
select select "string:fspay-5f9d37c2-99f9-42c9-a91e-ba06f310703a"
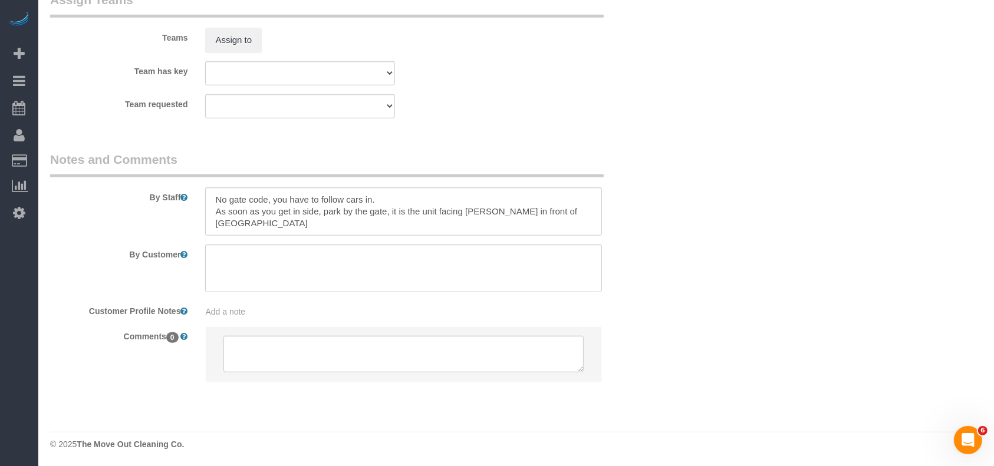
select select "object:6301"
select select "3"
drag, startPoint x: 319, startPoint y: 210, endPoint x: 323, endPoint y: 221, distance: 11.4
click at [323, 221] on textarea at bounding box center [403, 210] width 397 height 48
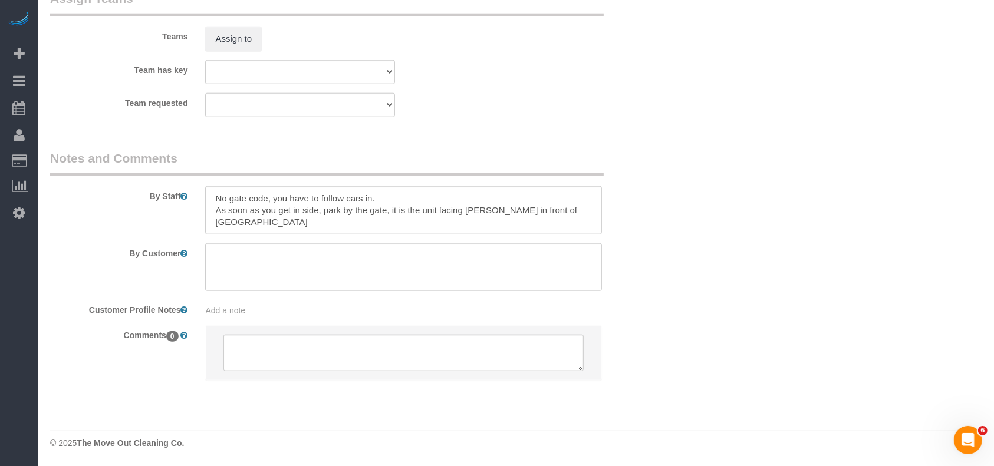
drag, startPoint x: 98, startPoint y: 350, endPoint x: 109, endPoint y: 342, distance: 13.4
click at [100, 348] on div "Comments 0" at bounding box center [351, 358] width 621 height 67
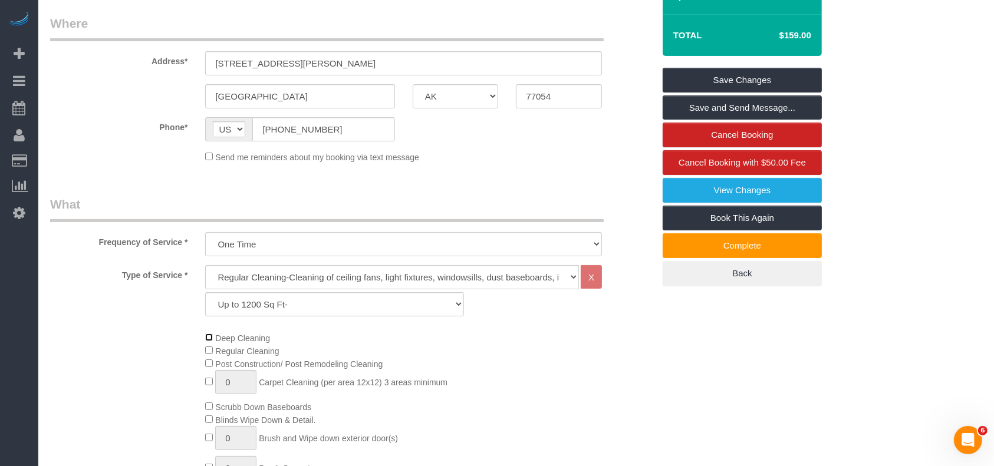
scroll to position [0, 0]
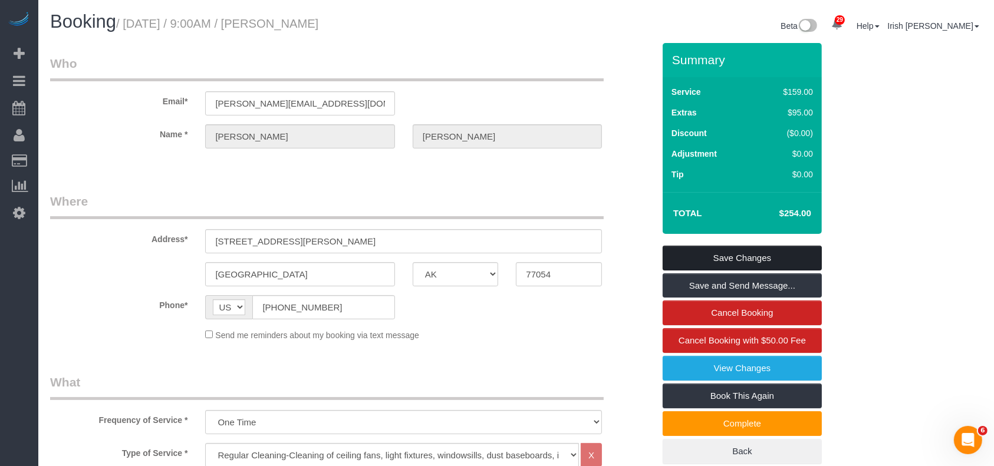
click at [763, 262] on link "Save Changes" at bounding box center [742, 258] width 159 height 25
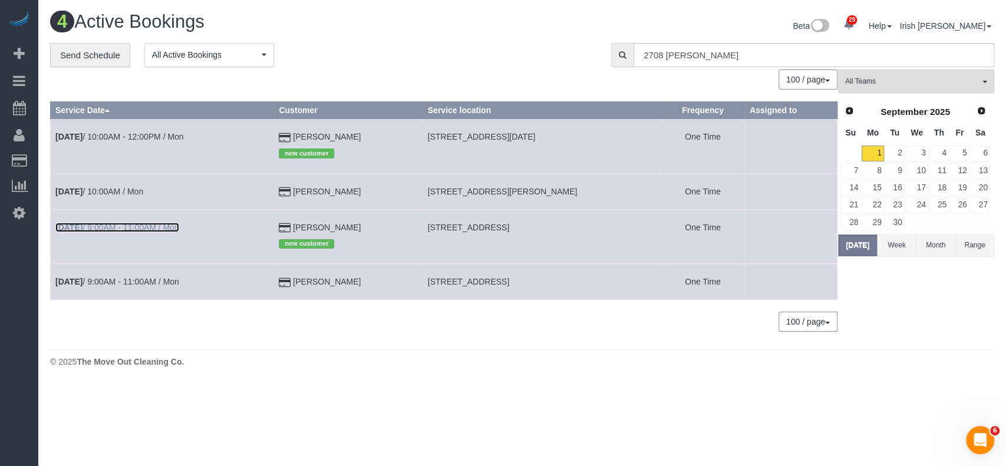
click at [140, 227] on link "[DATE] 9:00AM - 11:00AM / Mon" at bounding box center [117, 227] width 124 height 9
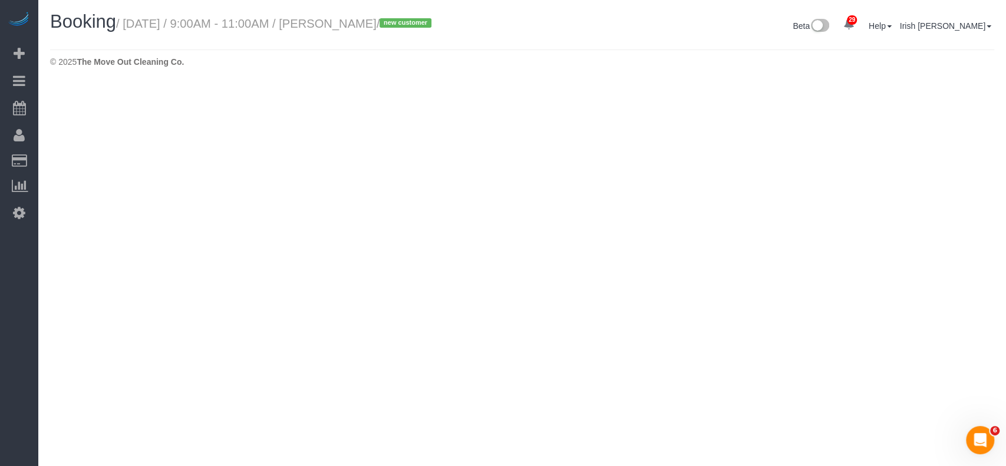
select select "[GEOGRAPHIC_DATA]"
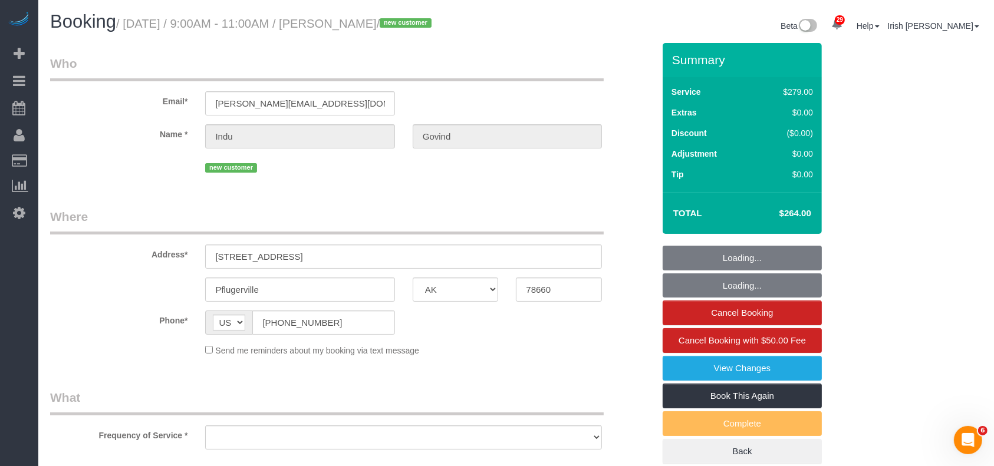
select select "string:fspay-4a08534b-ffec-4705-9bf4-9e4114c6178e"
select select "3"
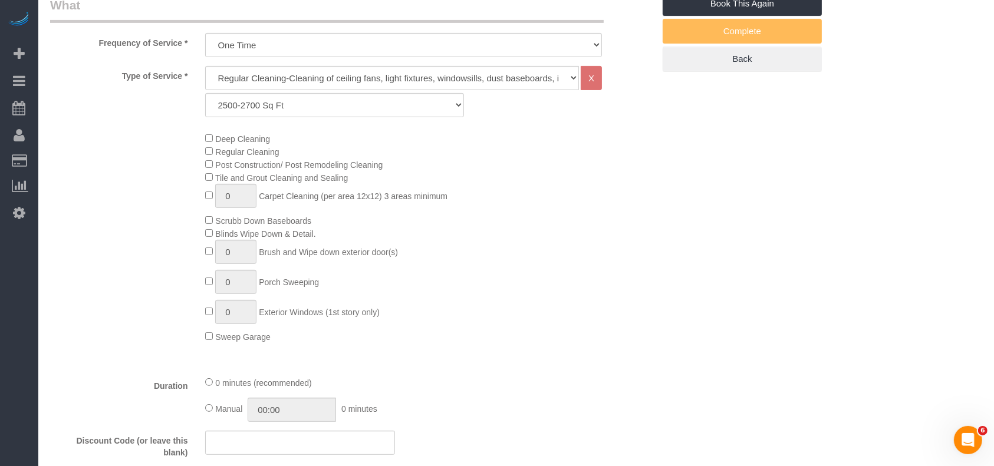
select select "object:6844"
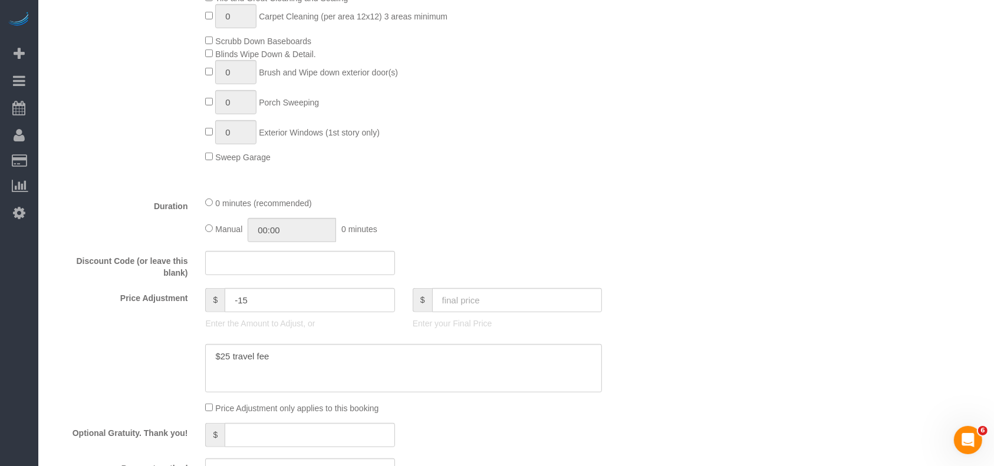
scroll to position [628, 0]
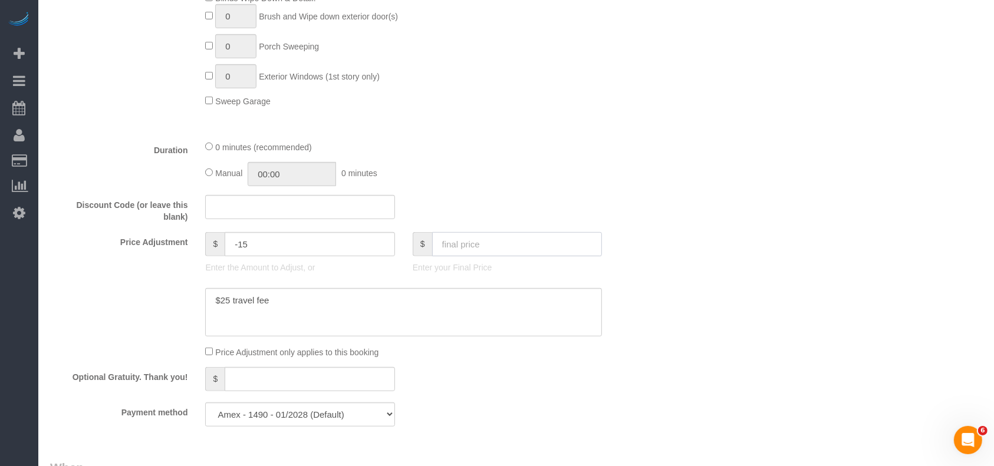
click at [459, 248] on input "text" at bounding box center [517, 244] width 170 height 24
type input "344"
click at [394, 302] on textarea at bounding box center [403, 312] width 397 height 48
type textarea "$25 travel fee $"
type input "65"
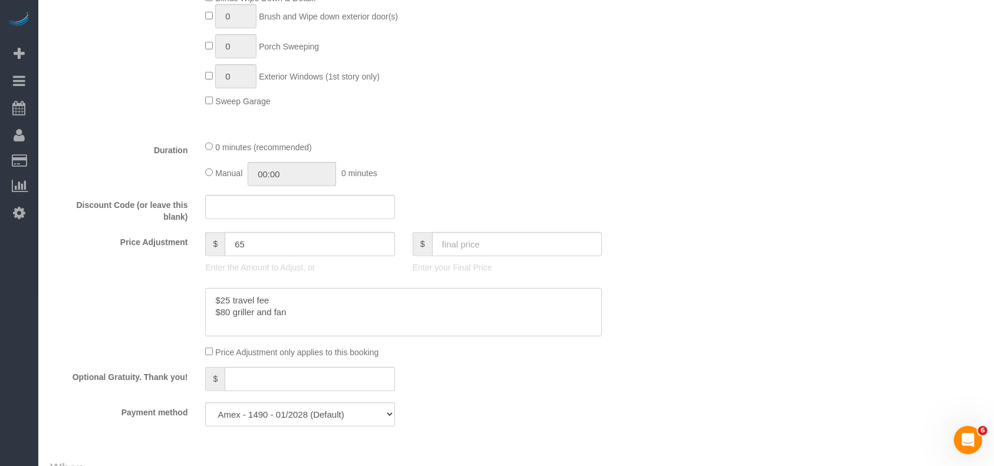
type textarea "$25 travel fee $80 griller and fan"
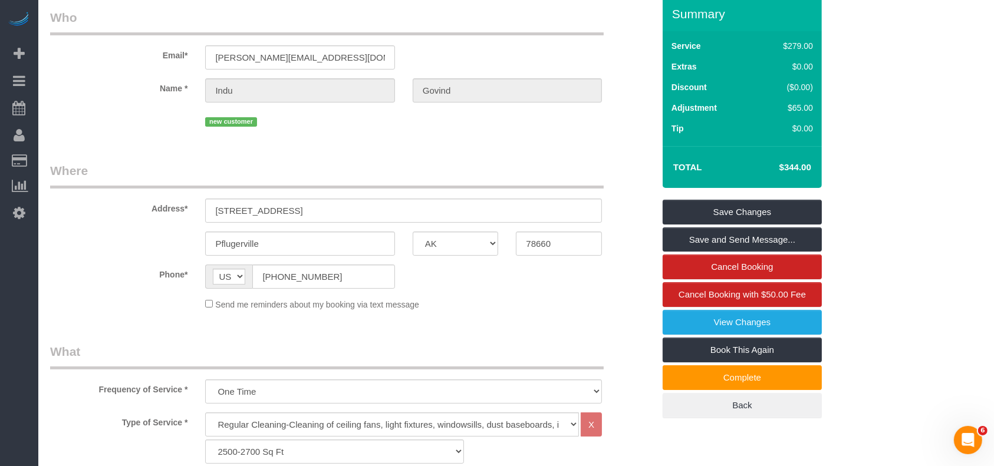
scroll to position [0, 0]
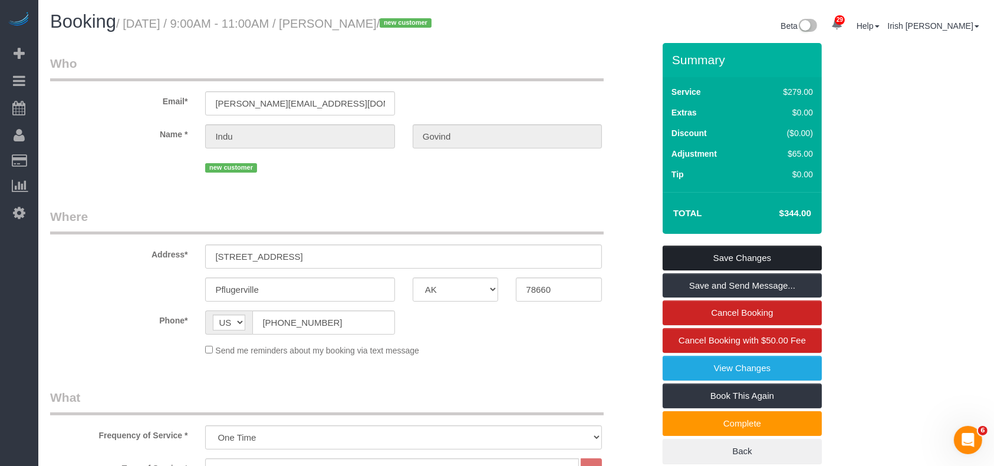
click at [694, 259] on link "Save Changes" at bounding box center [742, 258] width 159 height 25
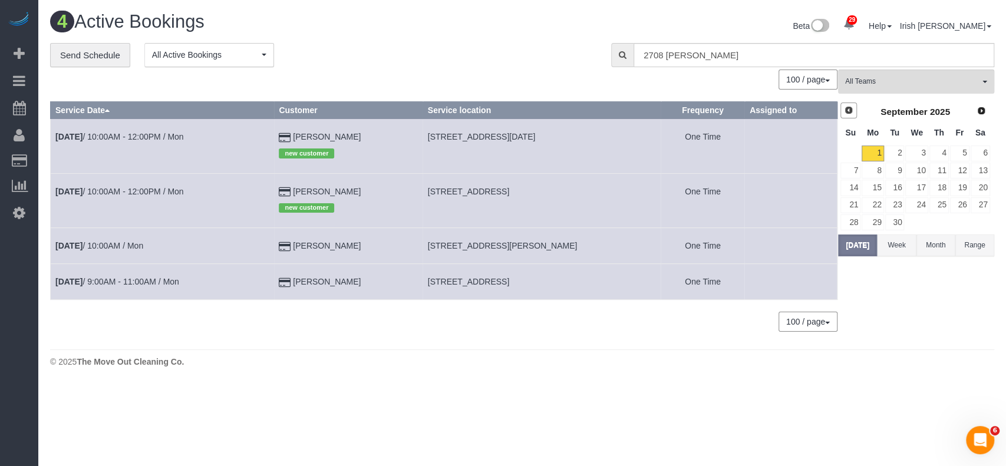
click at [847, 117] on link "Prev" at bounding box center [849, 111] width 17 height 17
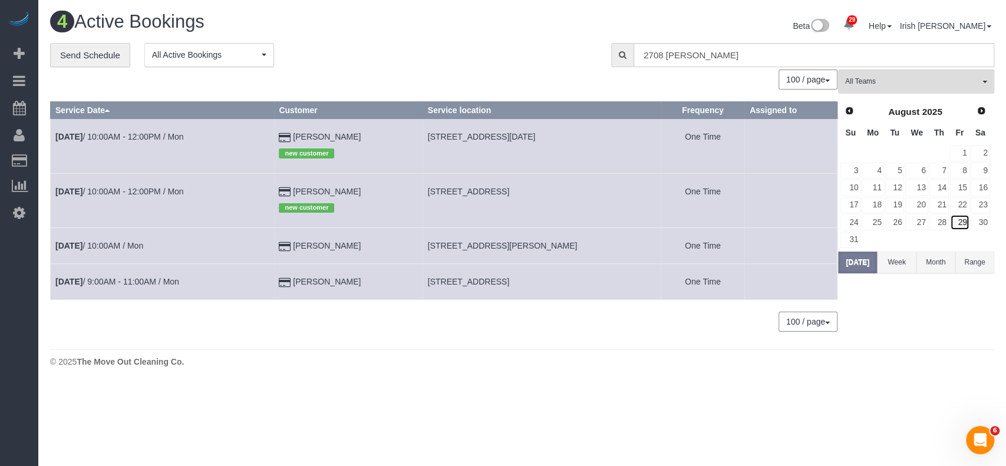
click at [966, 219] on link "29" at bounding box center [959, 223] width 19 height 16
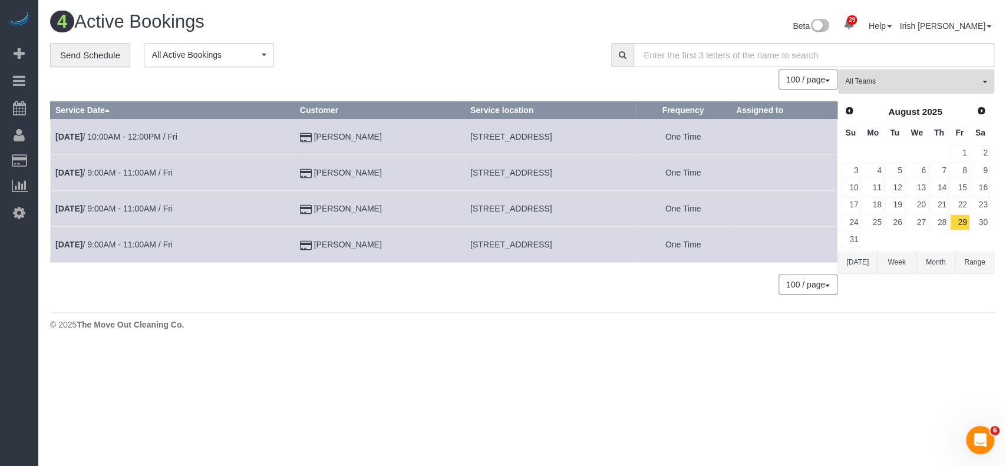
drag, startPoint x: 307, startPoint y: 172, endPoint x: 239, endPoint y: 170, distance: 67.8
click at [239, 170] on tr "[DATE] 9:00AM - 11:00AM / Fri [PERSON_NAME] [STREET_ADDRESS] One Time" at bounding box center [444, 173] width 787 height 36
copy tr "[PERSON_NAME]"
click at [857, 261] on button "[DATE]" at bounding box center [857, 263] width 39 height 22
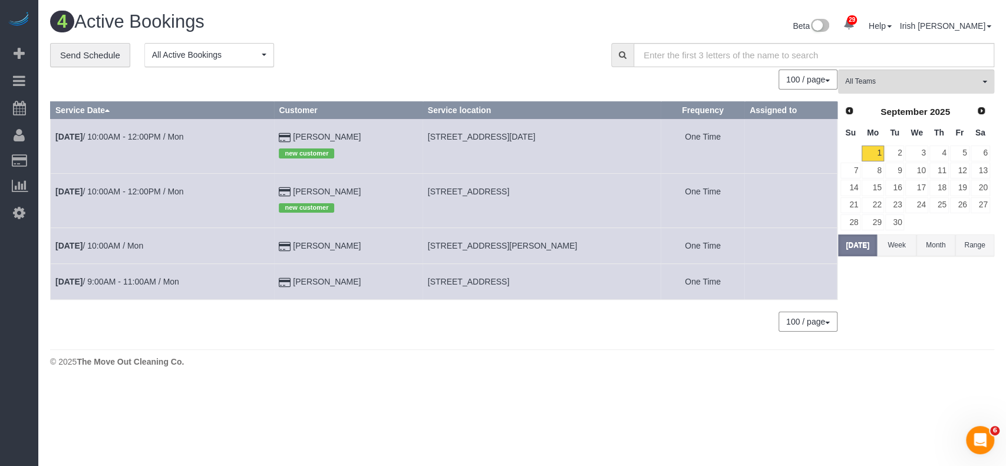
drag, startPoint x: 365, startPoint y: 281, endPoint x: 288, endPoint y: 293, distance: 78.1
click at [278, 284] on tr "[DATE] 9:00AM - 11:00AM / Mon [PERSON_NAME] [STREET_ADDRESS] One Time" at bounding box center [444, 282] width 787 height 36
copy tr "[PERSON_NAME]"
click at [171, 284] on link "[DATE] 9:00AM - 11:00AM / Mon" at bounding box center [117, 281] width 124 height 9
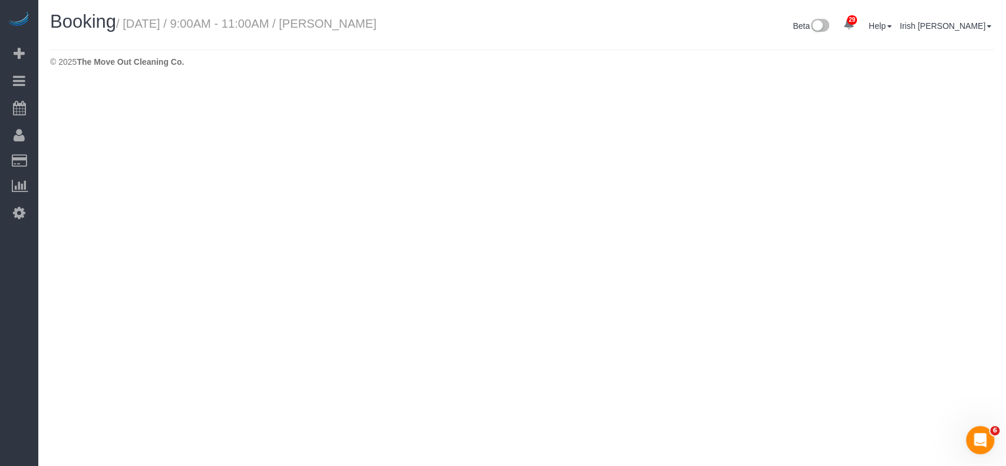
select select "[GEOGRAPHIC_DATA]"
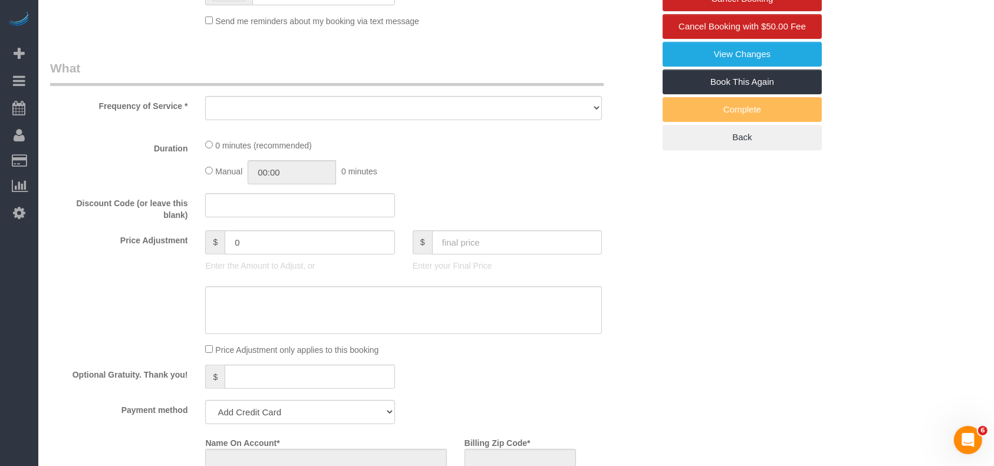
select select "string:fspay-d982a0ba-7645-48de-9e64-01496ca74e8a"
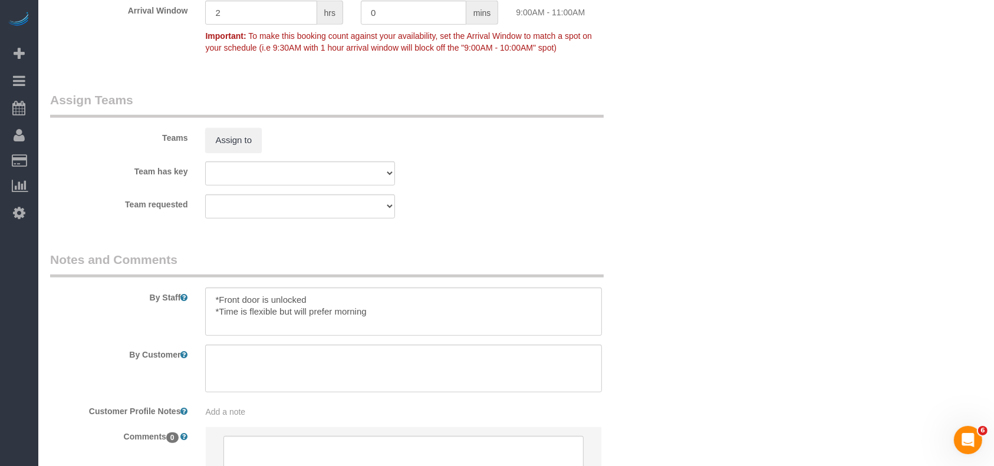
select select "object:7463"
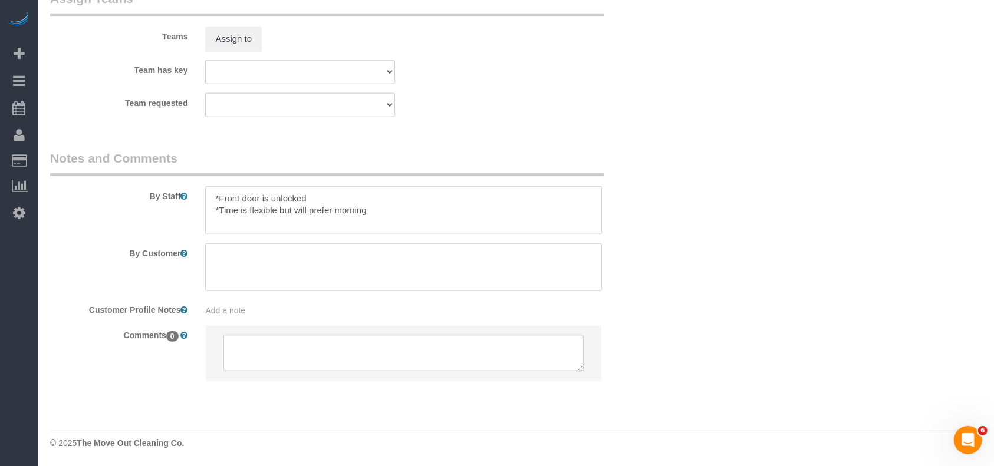
select select "3"
